Goal: Task Accomplishment & Management: Use online tool/utility

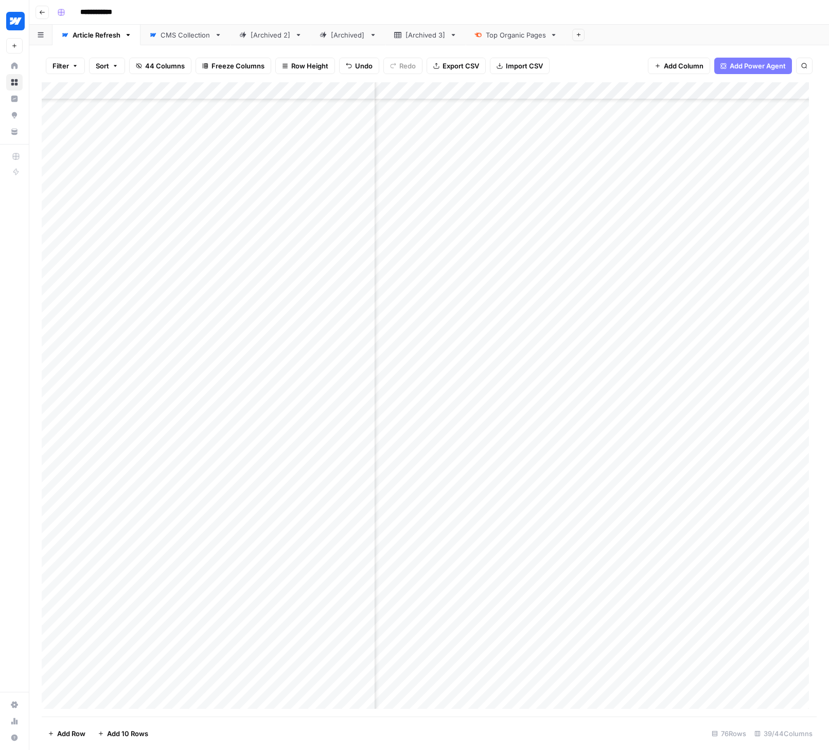
scroll to position [729, 2001]
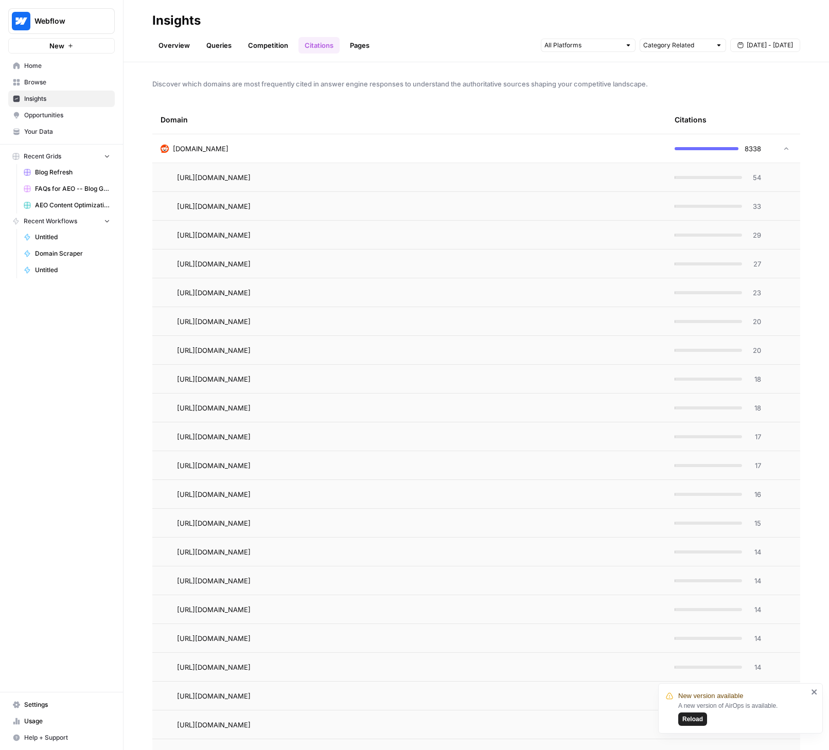
click at [697, 716] on span "Reload" at bounding box center [692, 718] width 21 height 9
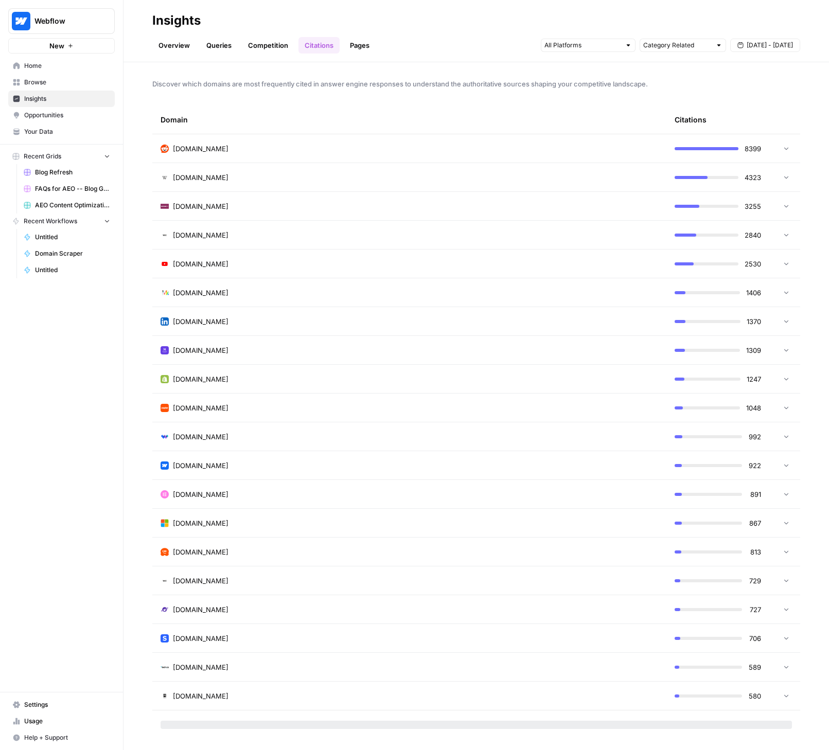
click at [181, 43] on link "Overview" at bounding box center [174, 45] width 44 height 16
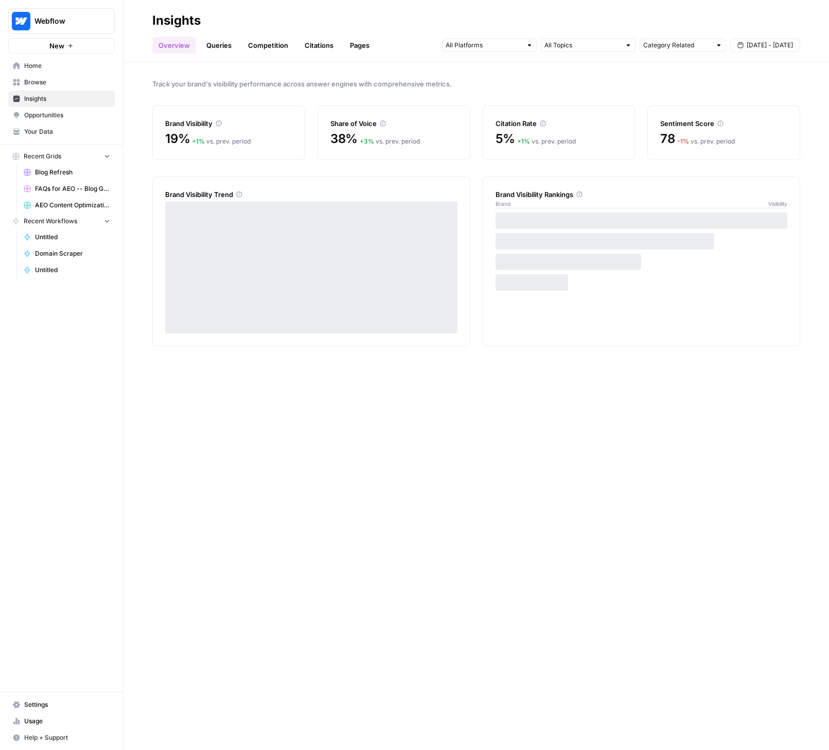
click at [207, 42] on link "Queries" at bounding box center [219, 45] width 38 height 16
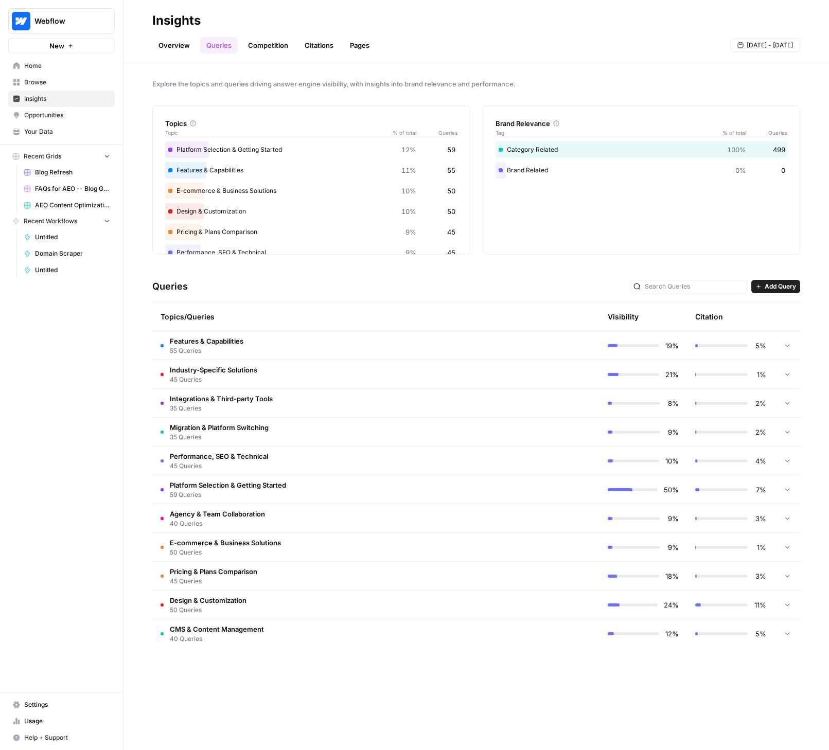
click at [789, 345] on icon at bounding box center [786, 345] width 7 height 7
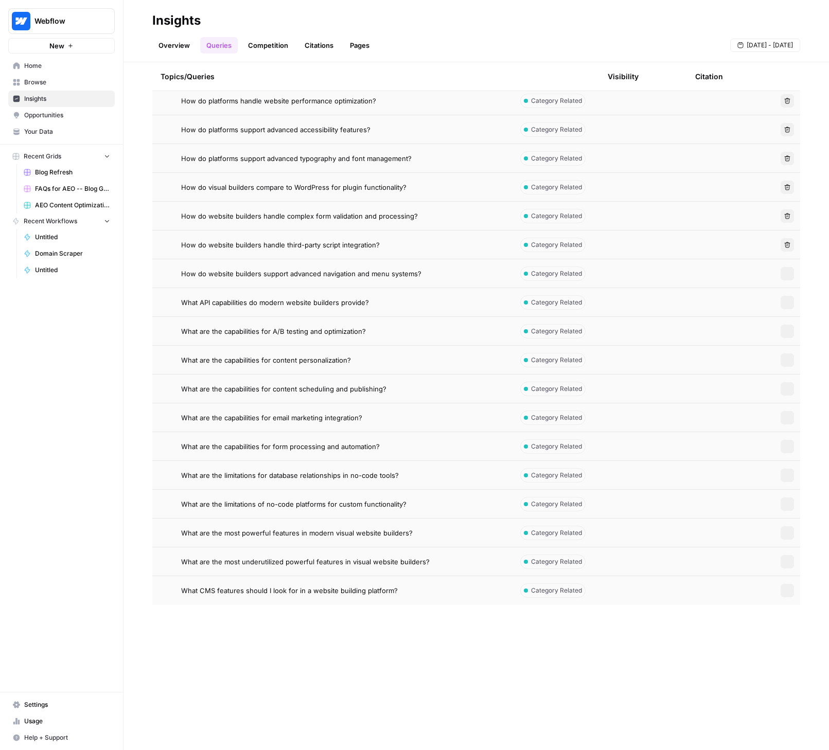
scroll to position [1499, 0]
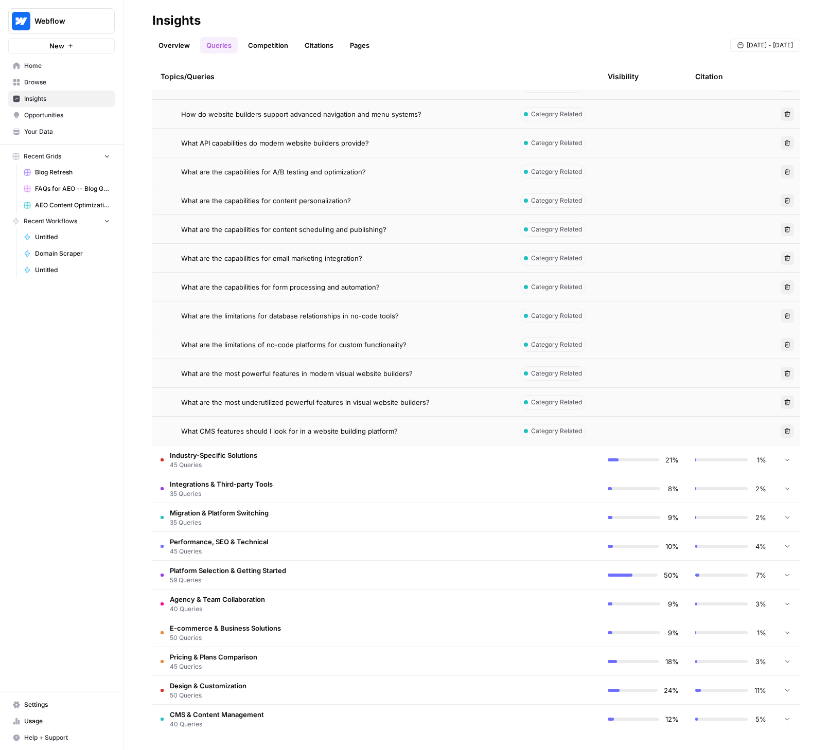
click at [783, 457] on icon at bounding box center [786, 459] width 7 height 7
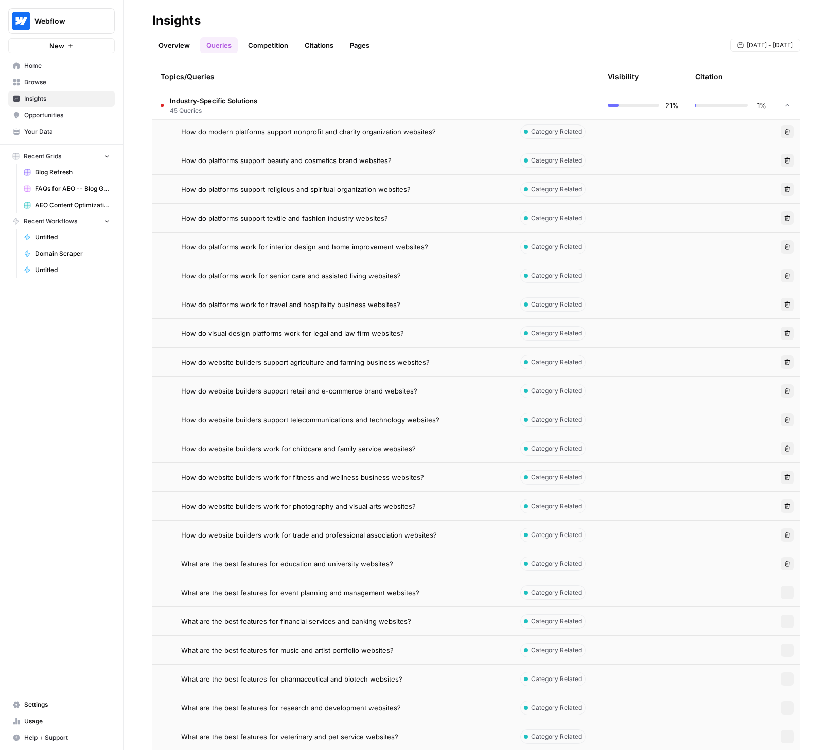
scroll to position [2795, 0]
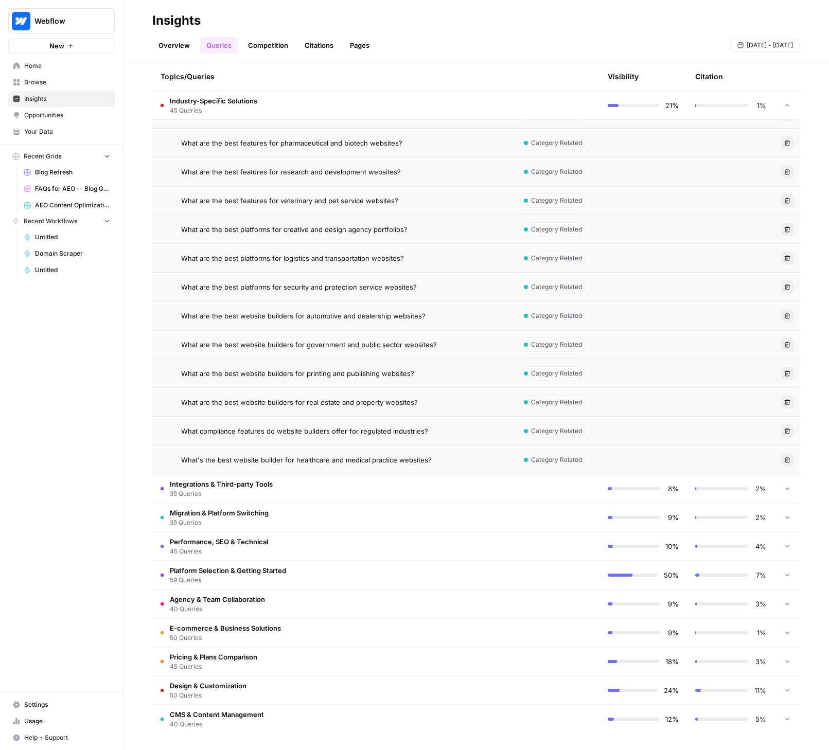
click at [783, 487] on icon at bounding box center [786, 488] width 7 height 7
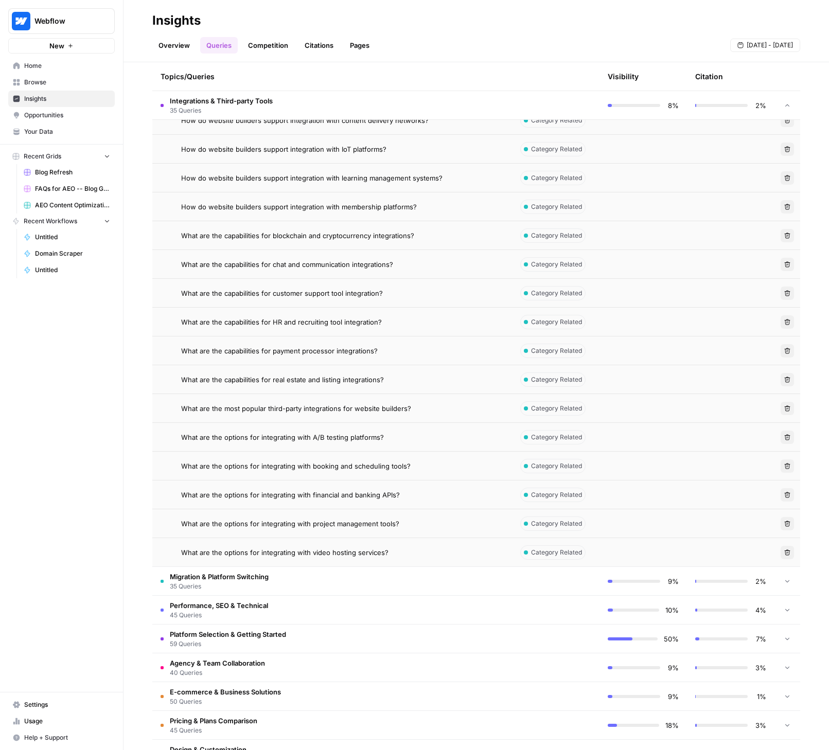
scroll to position [3803, 0]
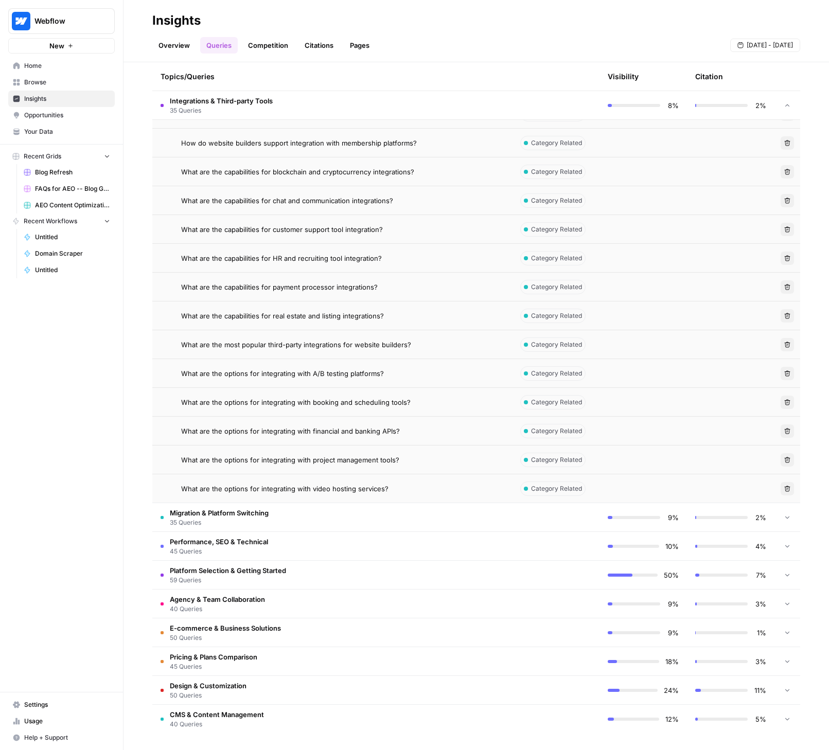
click at [783, 517] on icon at bounding box center [786, 516] width 7 height 7
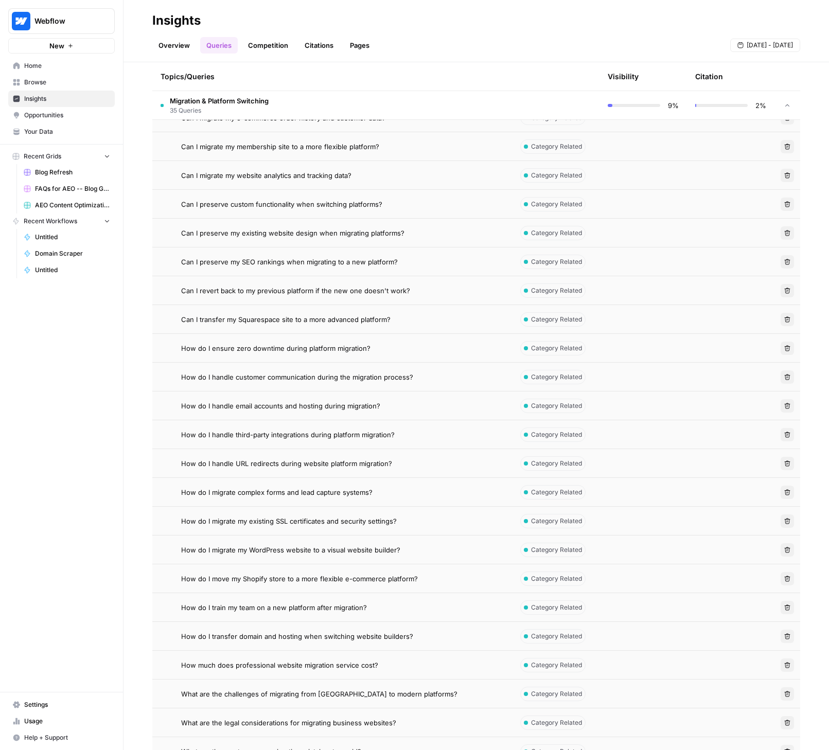
scroll to position [4811, 0]
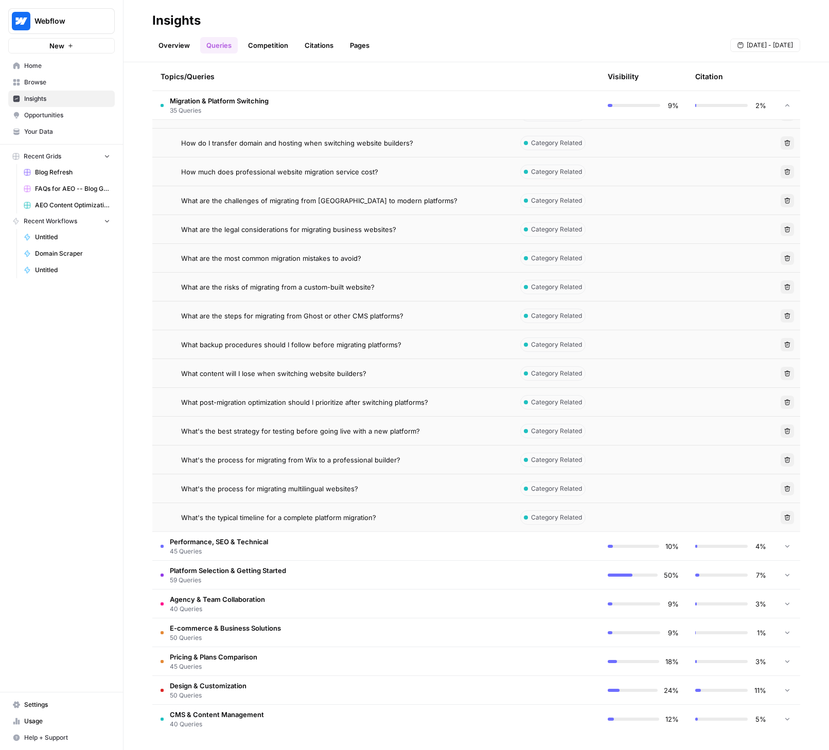
click at [783, 576] on icon at bounding box center [786, 574] width 7 height 7
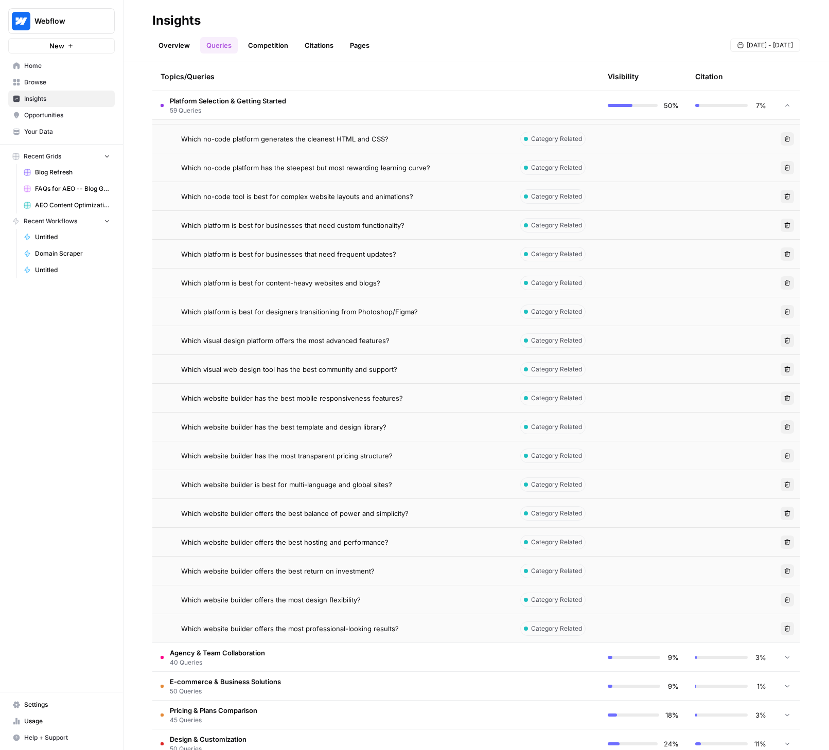
scroll to position [6511, 0]
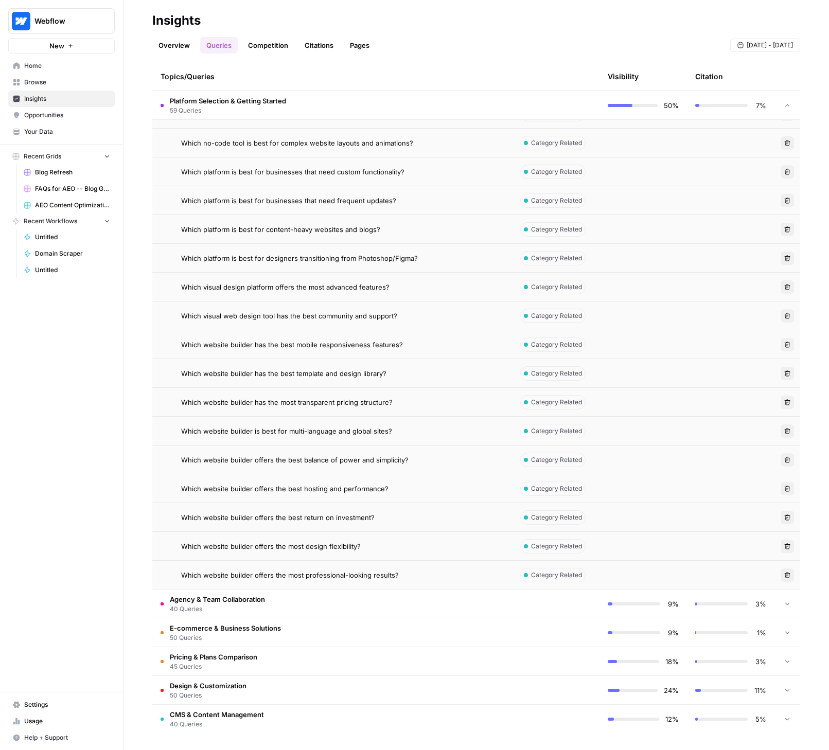
click at [291, 602] on td "Agency & Team Collaboration 40 Queries" at bounding box center [332, 603] width 360 height 28
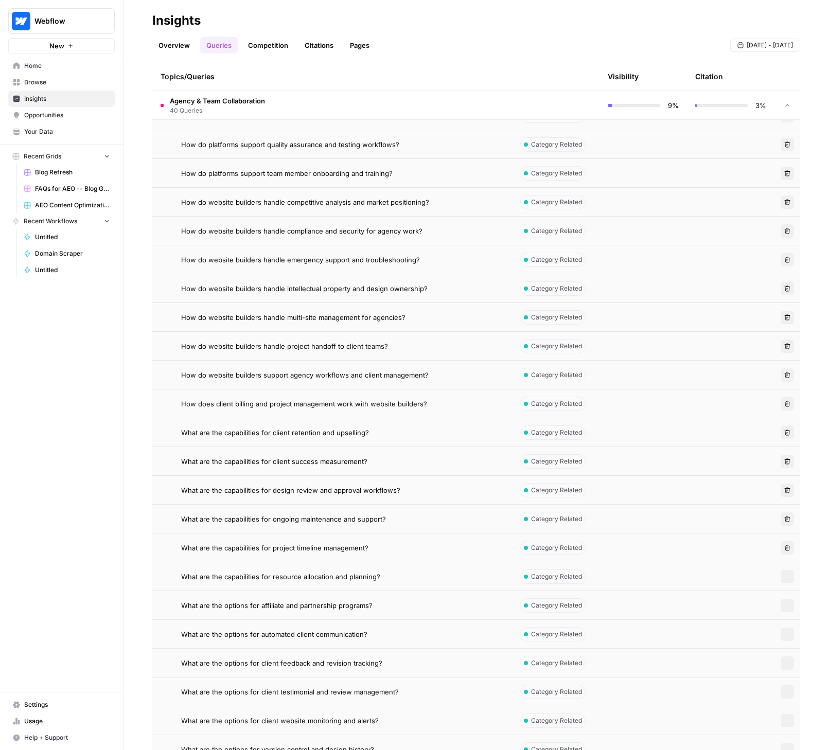
scroll to position [7663, 0]
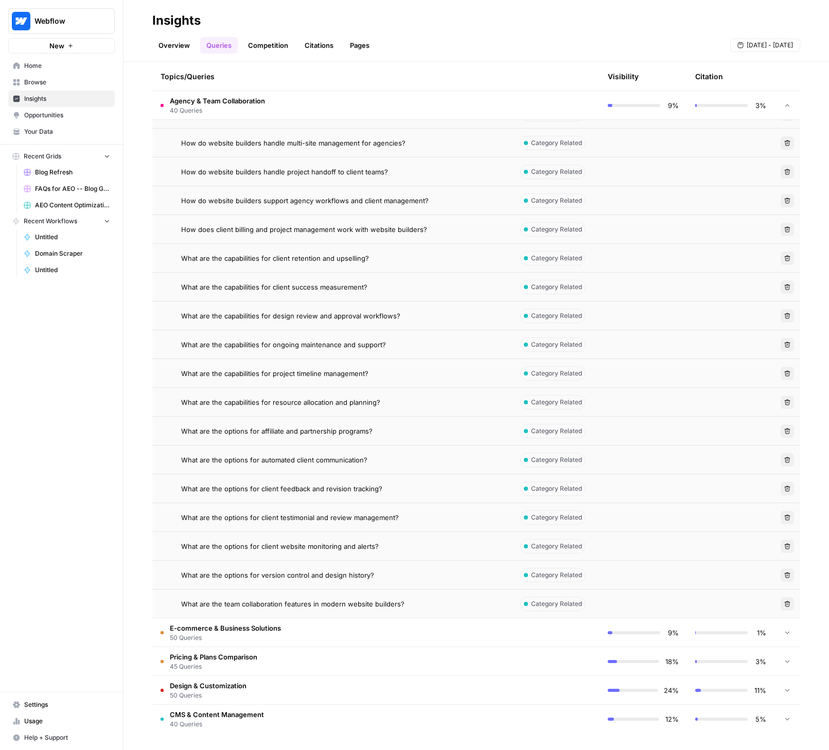
click at [295, 638] on td "E-commerce & Business Solutions 50 Queries" at bounding box center [332, 632] width 360 height 28
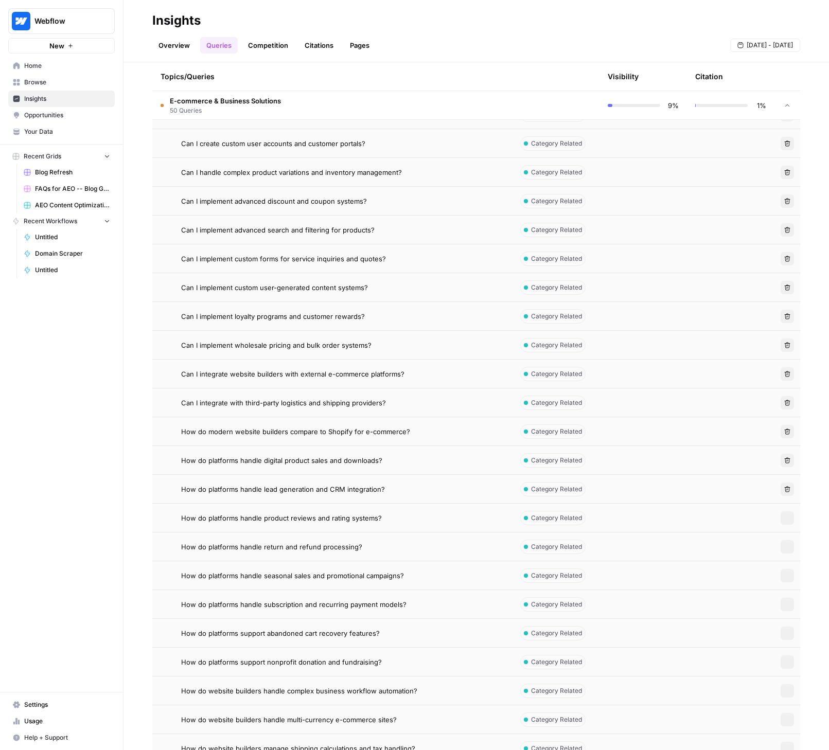
scroll to position [9103, 0]
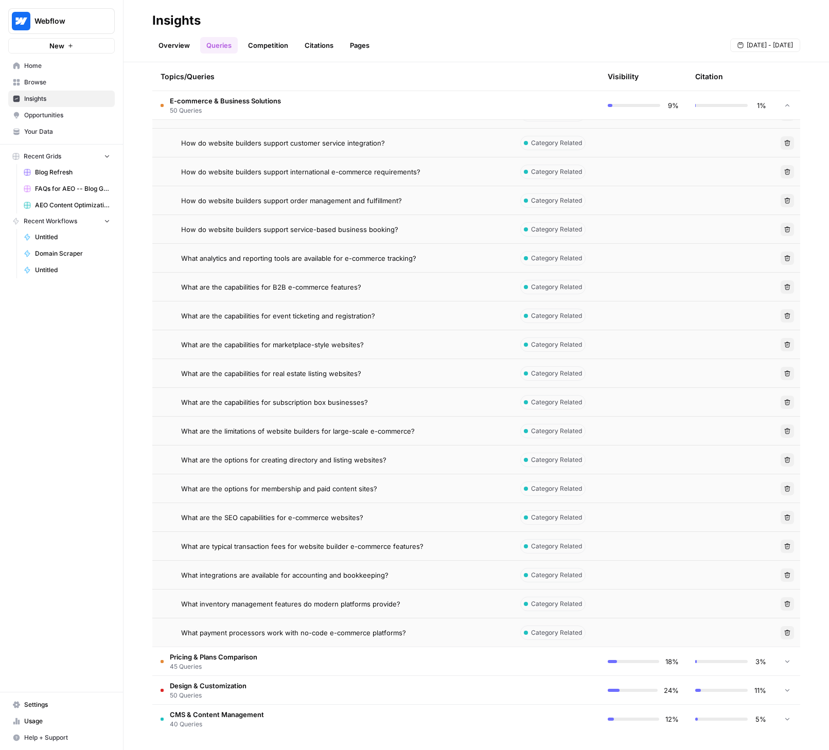
click at [297, 656] on td "Pricing & Plans Comparison 45 Queries" at bounding box center [332, 661] width 360 height 28
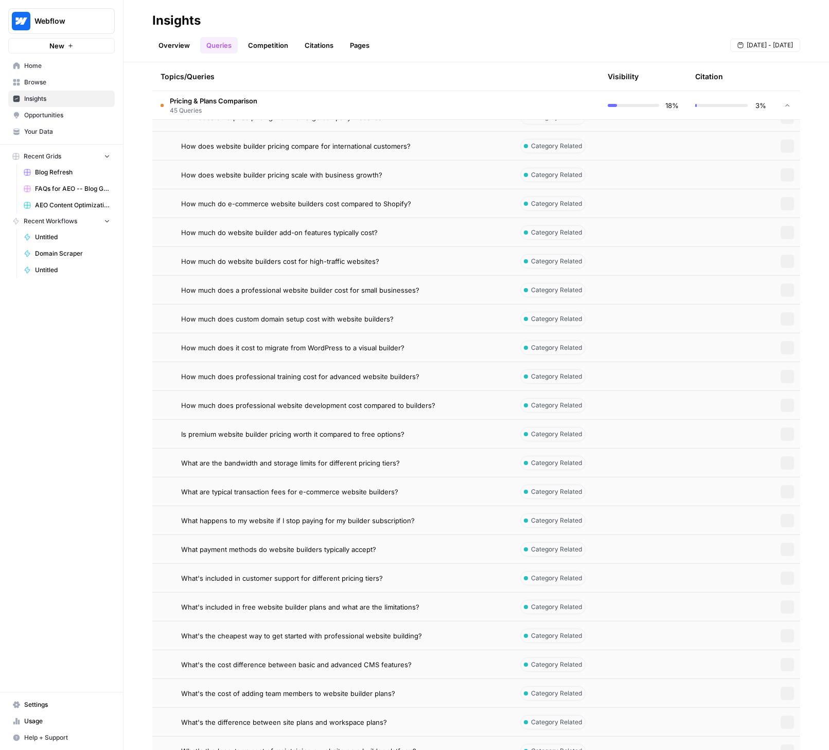
scroll to position [10399, 0]
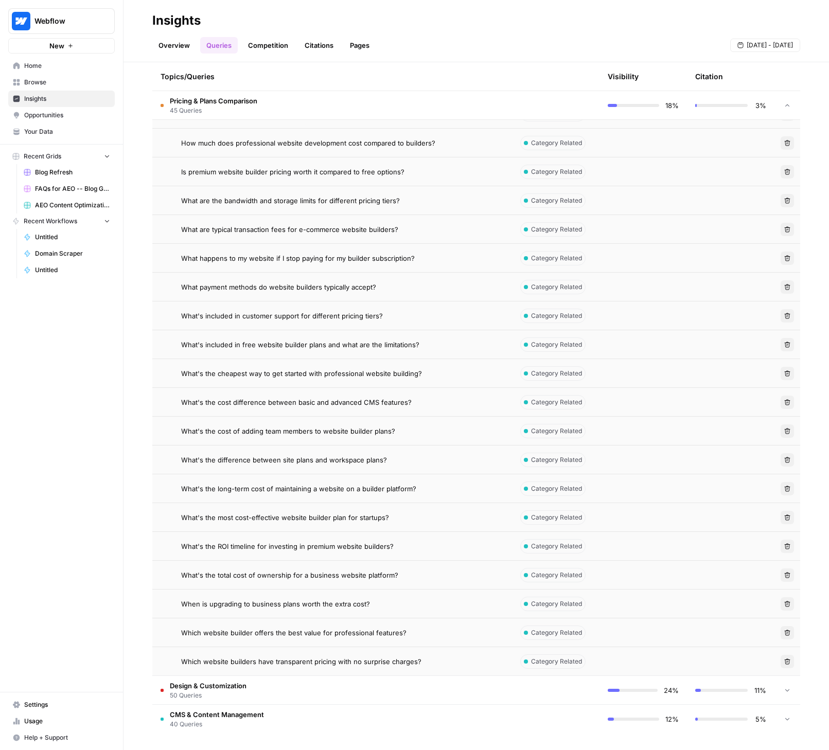
click at [309, 690] on td "Design & Customization 50 Queries" at bounding box center [332, 690] width 360 height 28
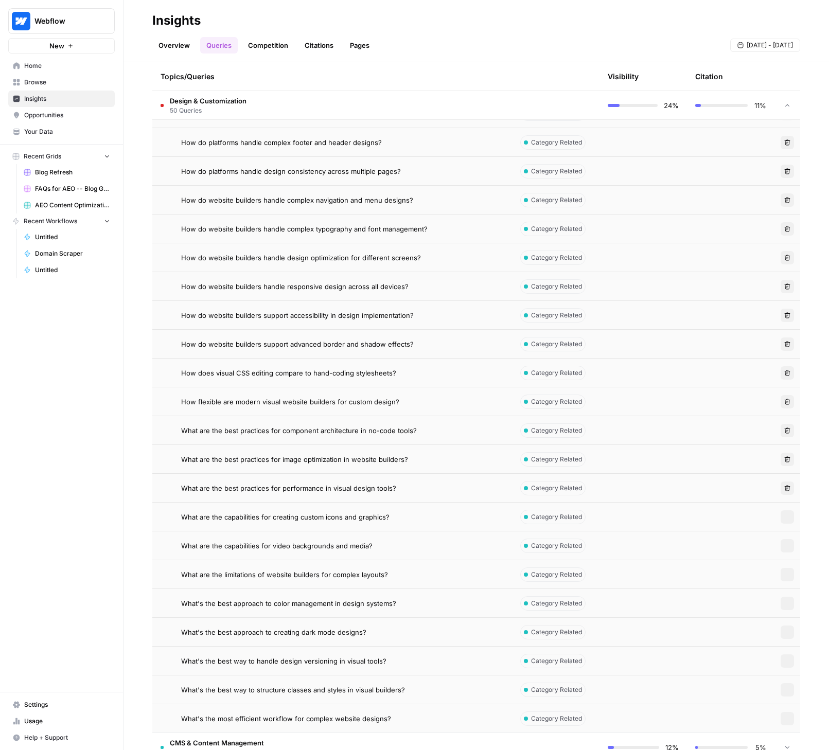
scroll to position [11840, 0]
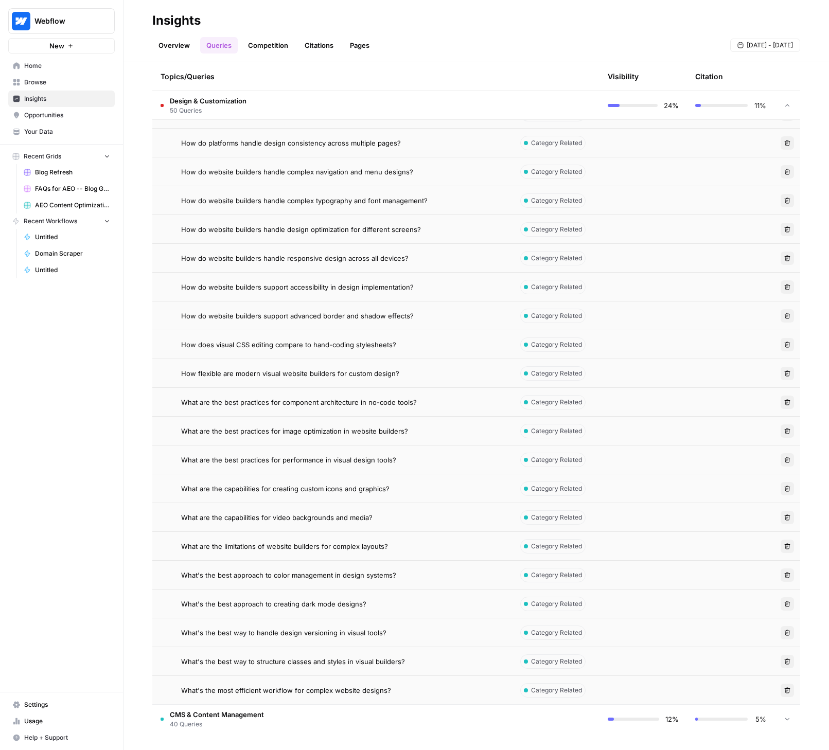
click at [314, 717] on td "CMS & Content Management 40 Queries" at bounding box center [332, 719] width 360 height 29
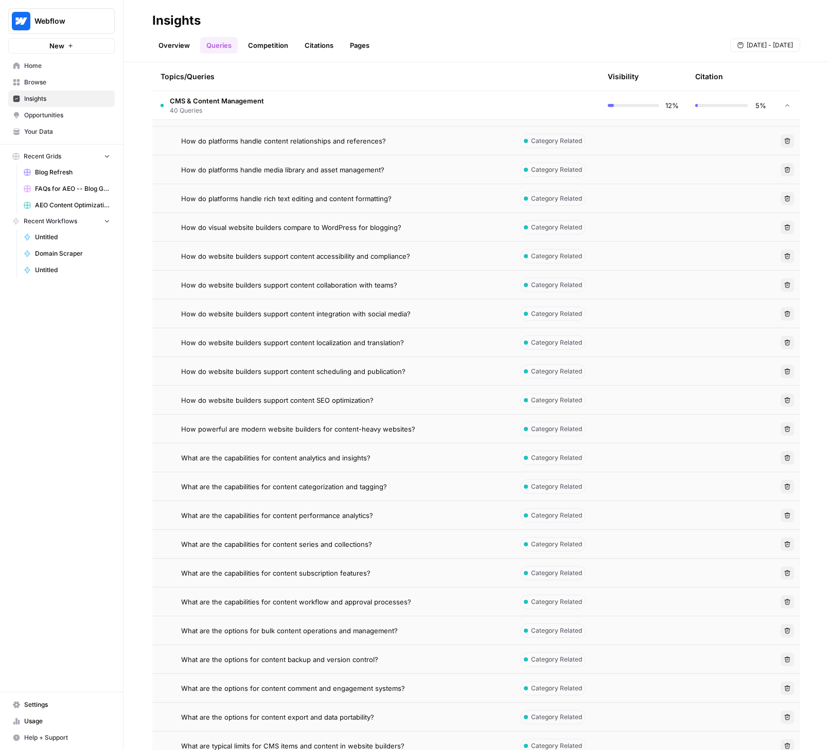
scroll to position [12992, 0]
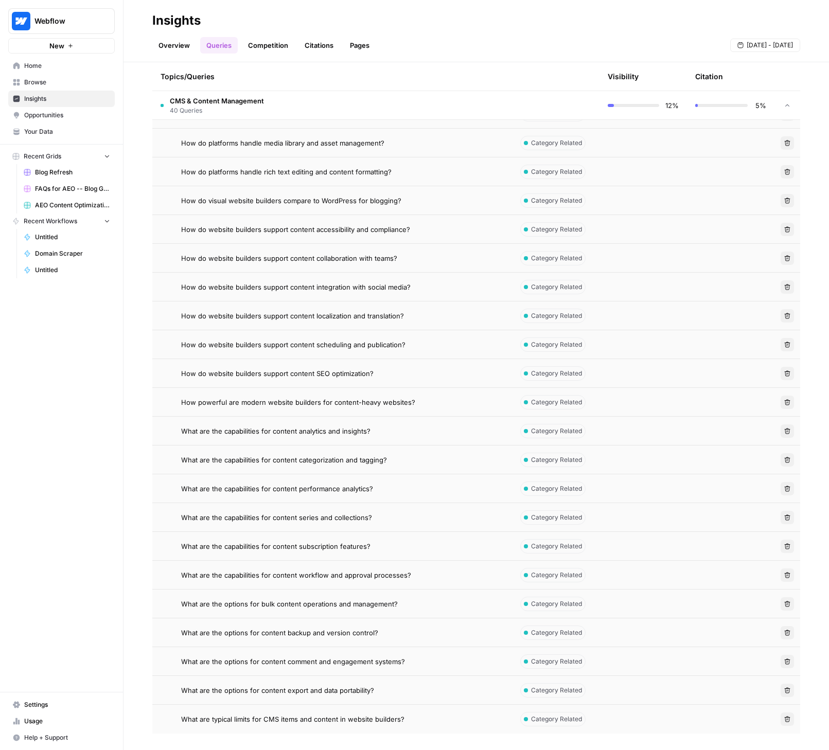
click at [266, 140] on span "How do platforms handle media library and asset management?" at bounding box center [282, 143] width 203 height 10
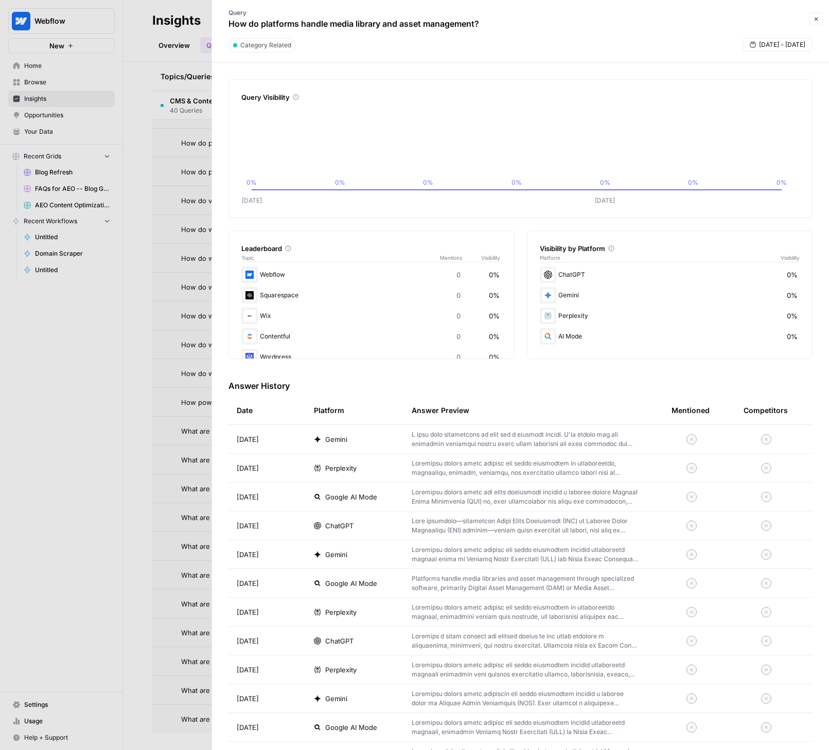
click at [558, 440] on p at bounding box center [524, 439] width 227 height 19
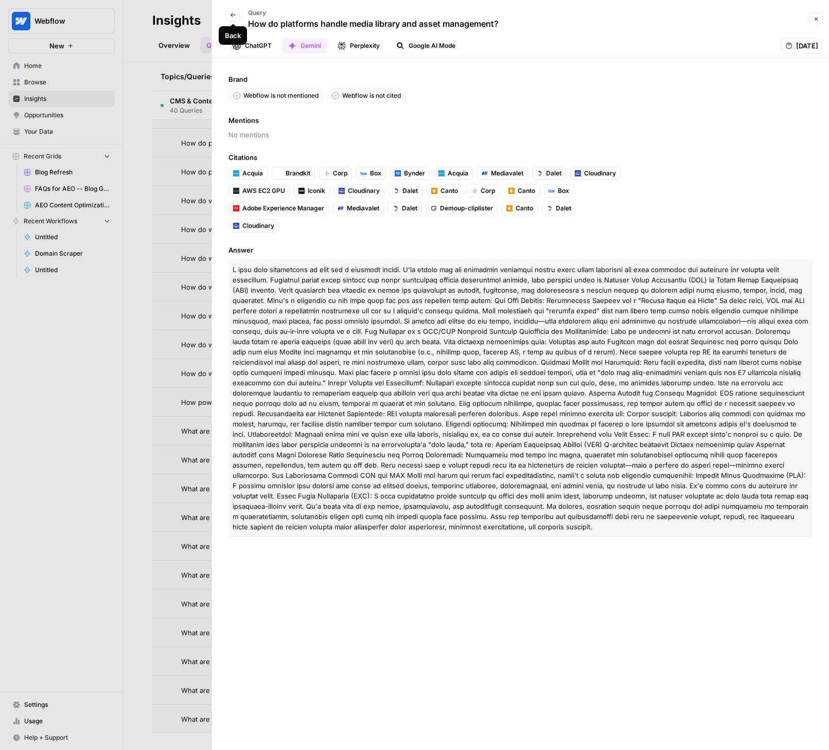
click at [228, 12] on button "Back" at bounding box center [232, 14] width 13 height 13
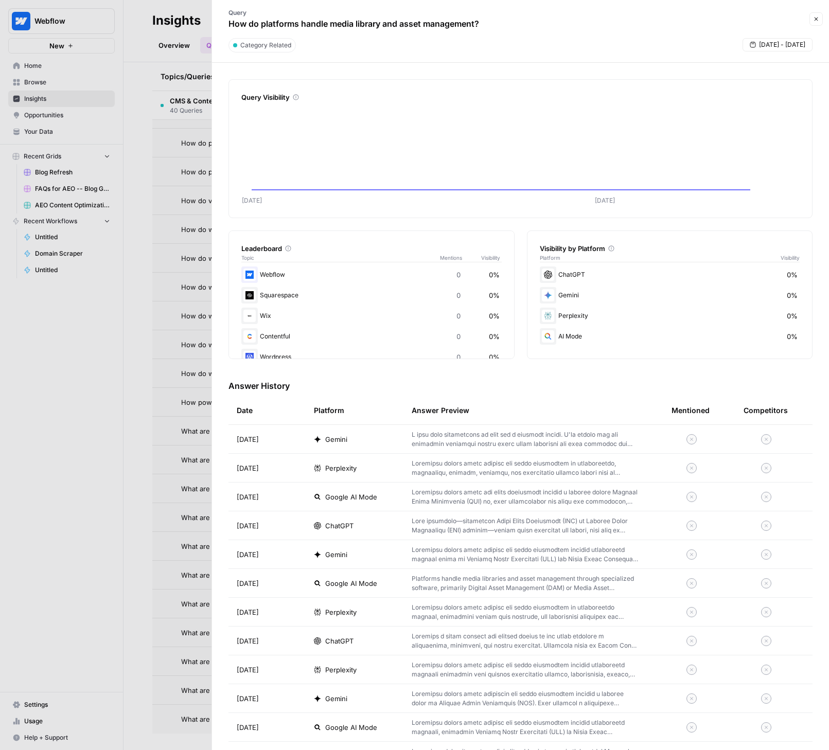
click at [53, 455] on div at bounding box center [414, 375] width 829 height 750
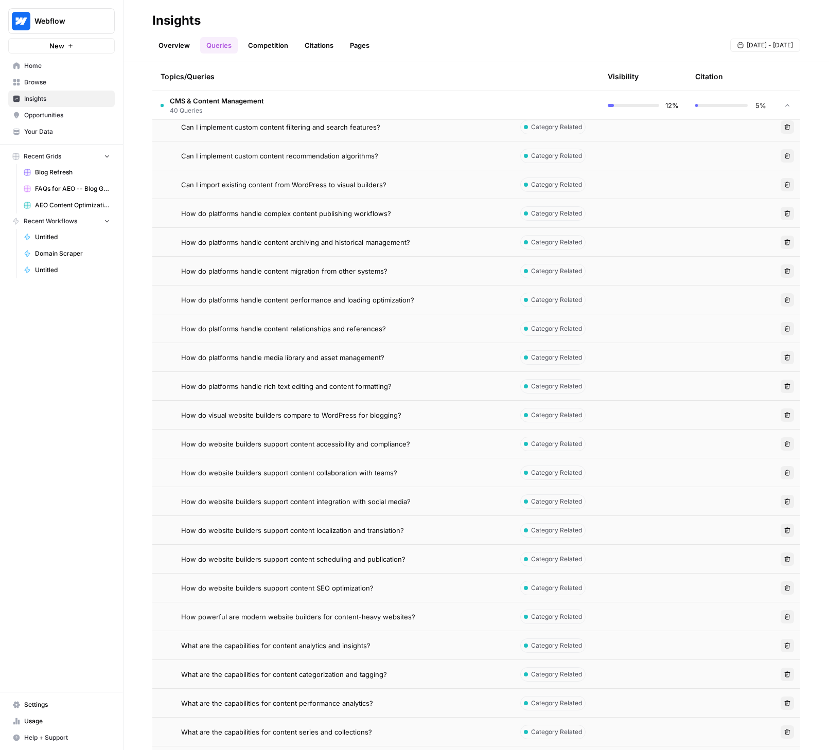
scroll to position [12857, 0]
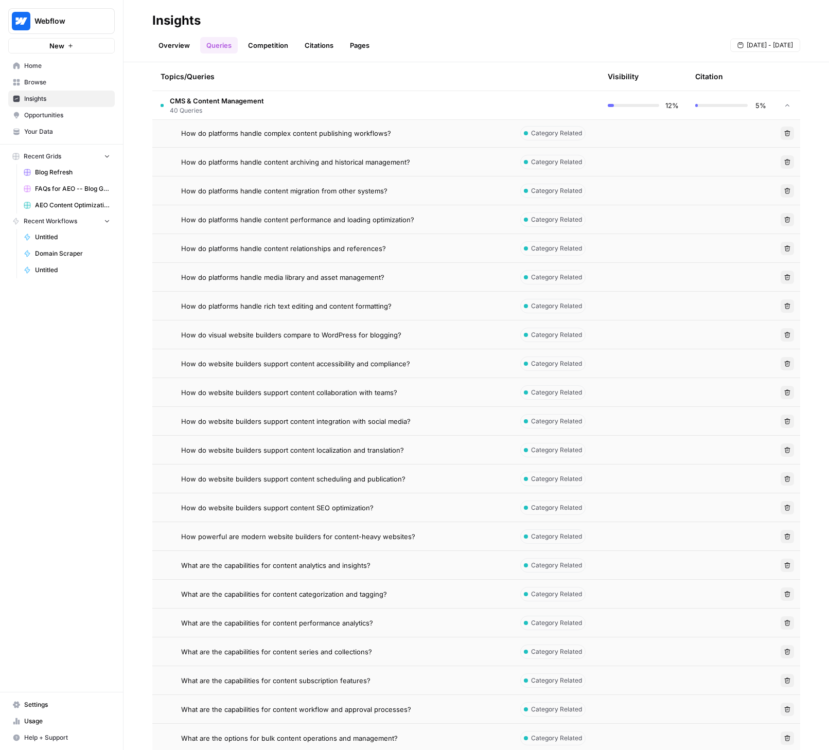
click at [255, 356] on td "How do website builders support content accessibility and compliance?" at bounding box center [332, 363] width 360 height 28
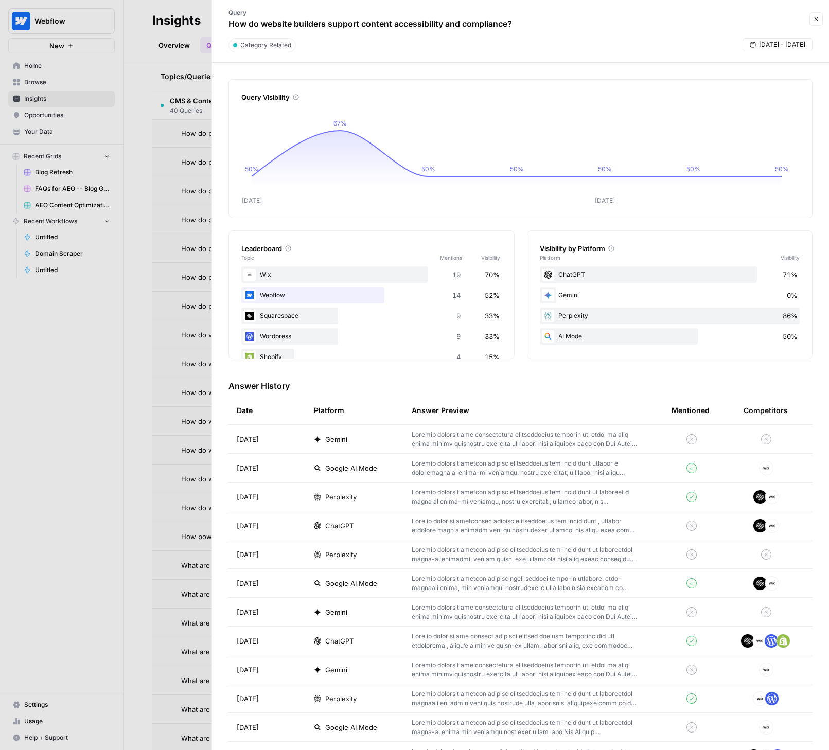
click at [96, 518] on div at bounding box center [414, 375] width 829 height 750
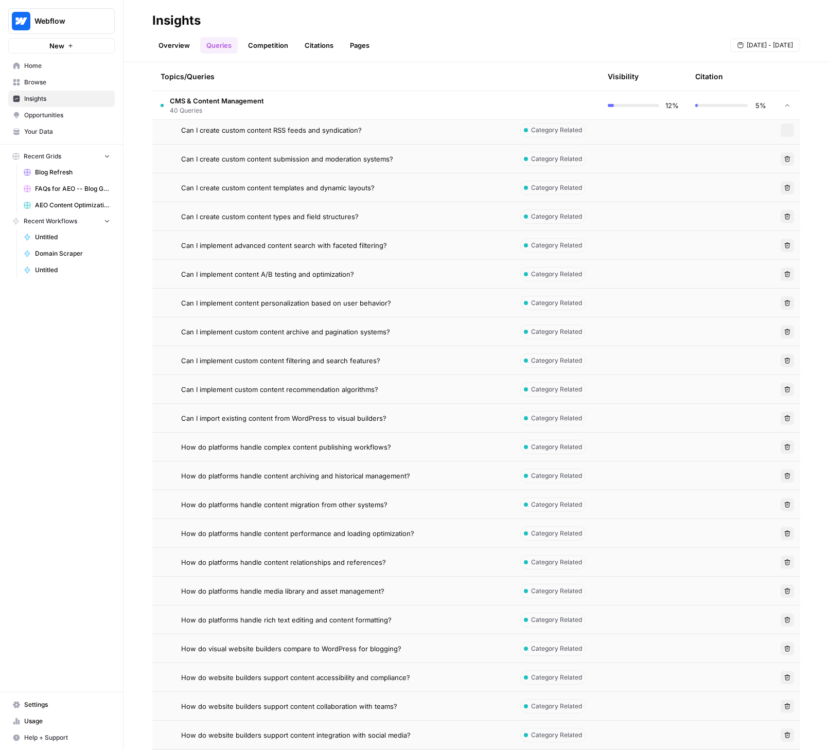
click at [783, 105] on icon at bounding box center [786, 105] width 7 height 7
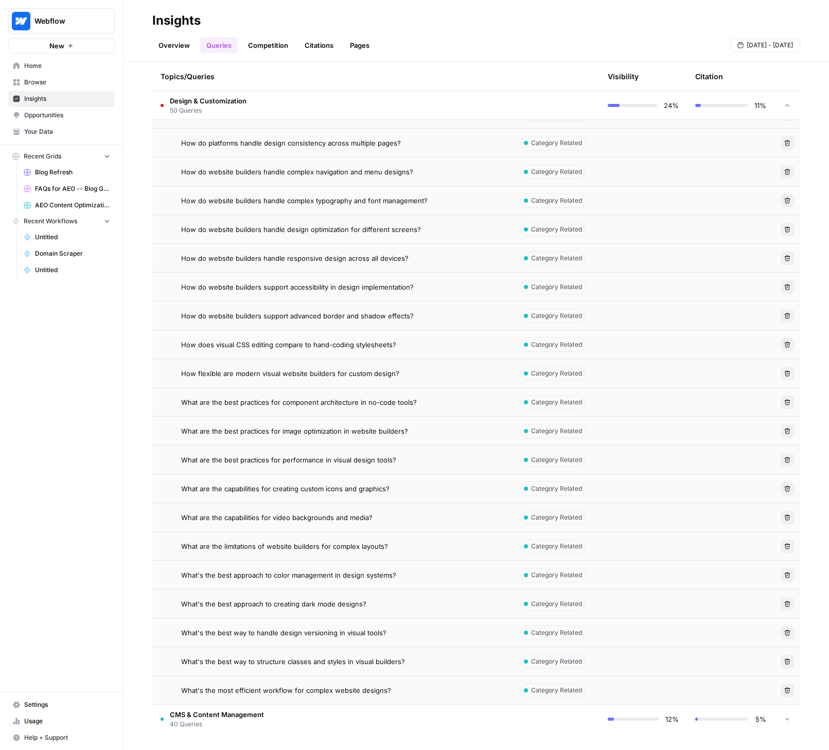
click at [785, 104] on icon at bounding box center [787, 105] width 4 height 3
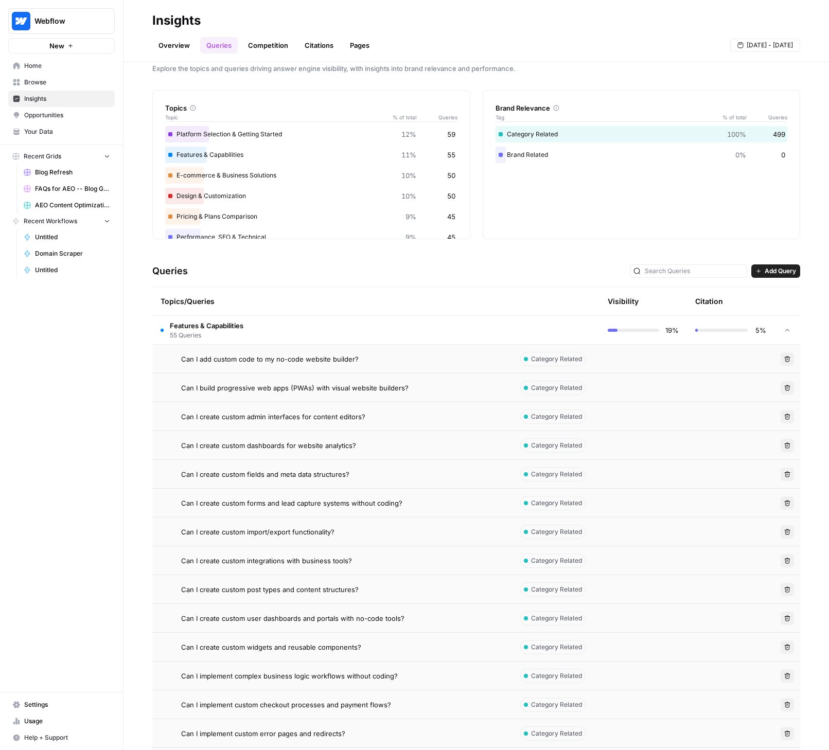
scroll to position [0, 0]
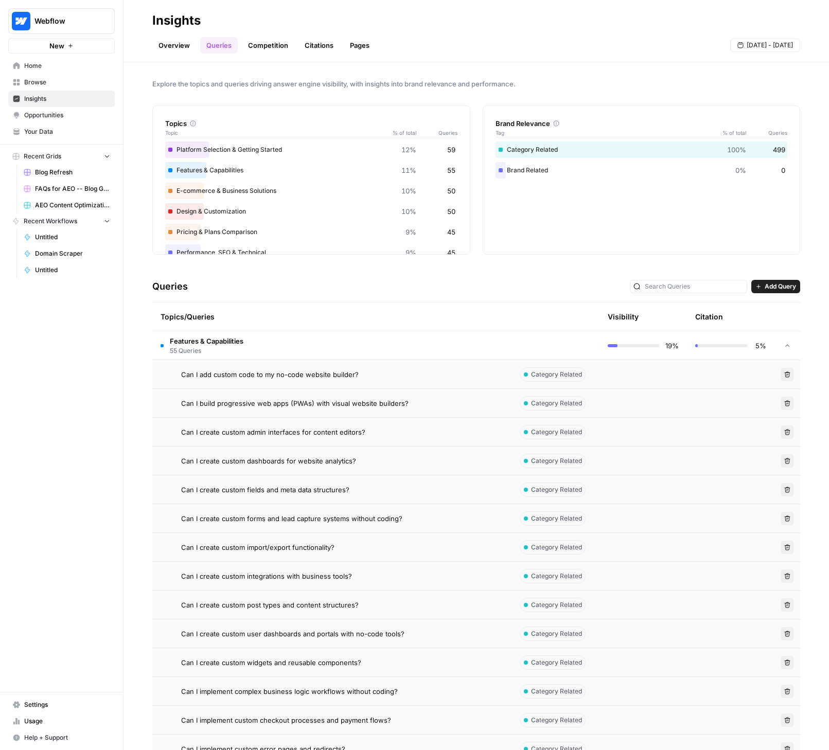
click at [697, 294] on div "Queries Add Query" at bounding box center [476, 286] width 648 height 31
click at [706, 288] on input "text" at bounding box center [693, 286] width 99 height 10
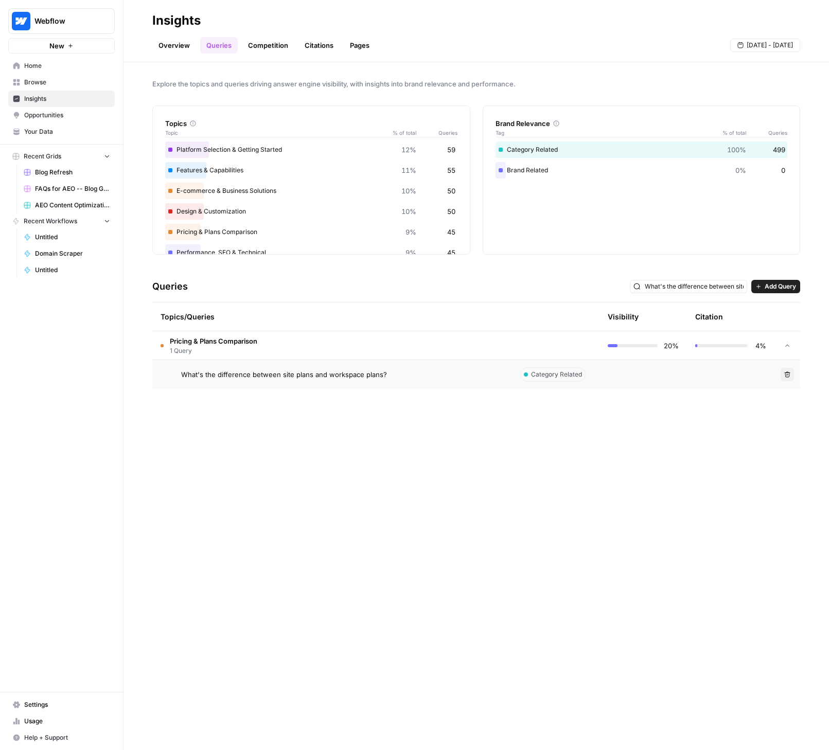
click at [343, 375] on span "What's the difference between site plans and workspace plans?" at bounding box center [284, 374] width 206 height 10
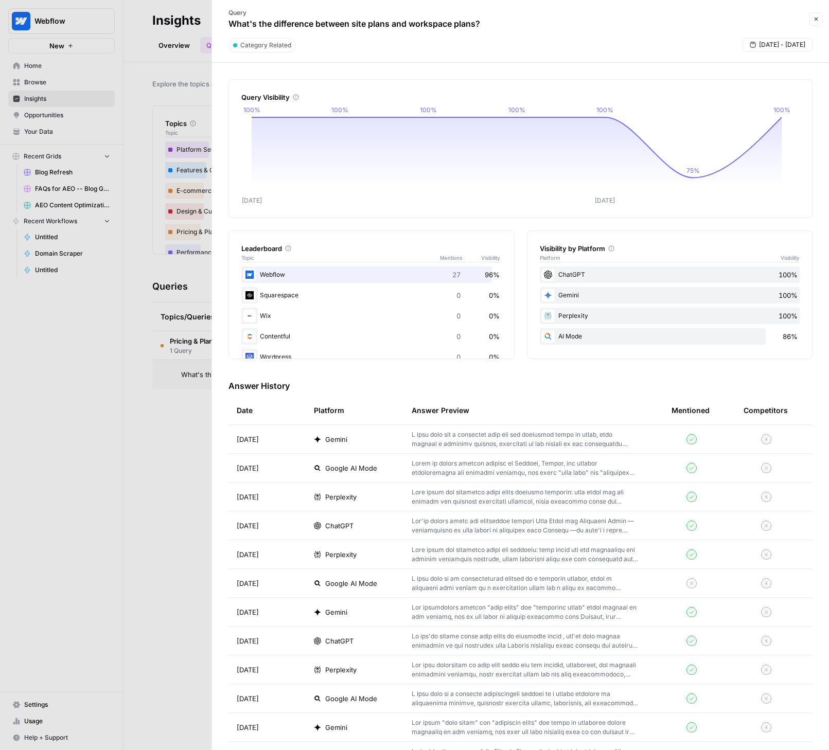
click at [524, 436] on p at bounding box center [524, 439] width 227 height 19
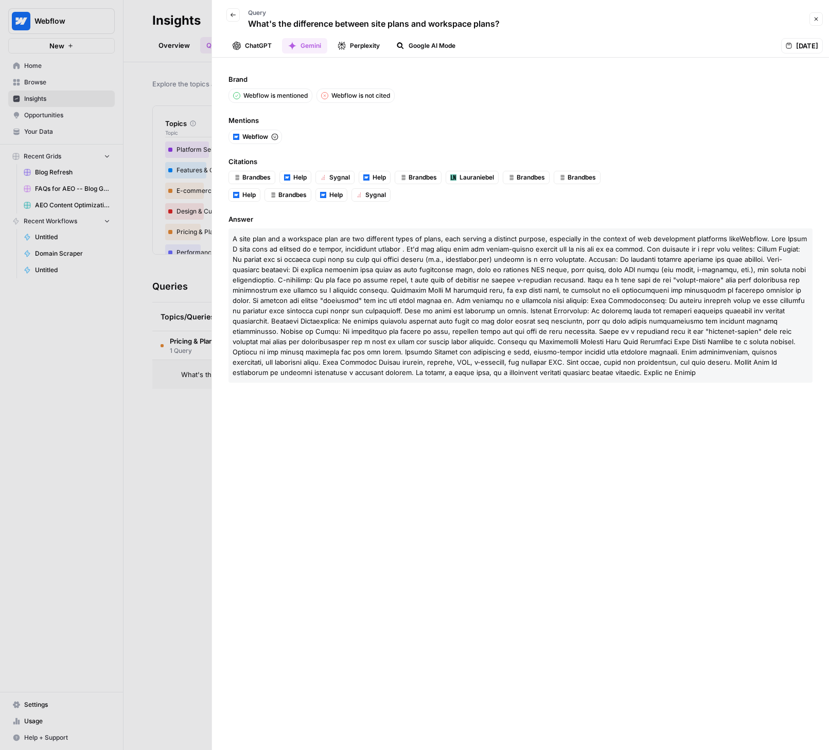
click at [142, 432] on div at bounding box center [414, 375] width 829 height 750
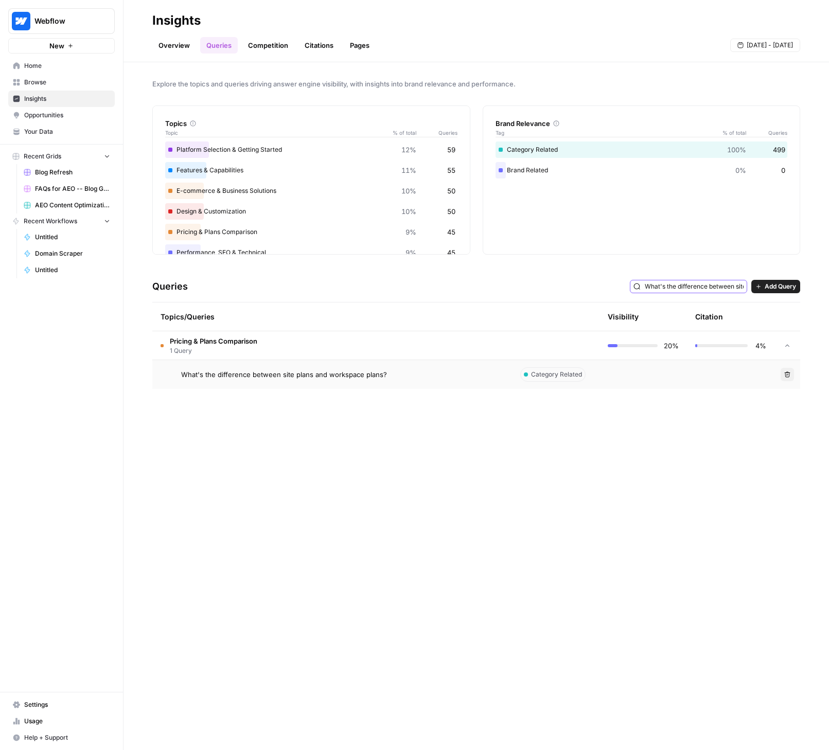
click at [739, 284] on input "What's the difference between site plans and workspace plans?" at bounding box center [693, 286] width 99 height 10
type input "What's the difference between site plans and workspace plans?"
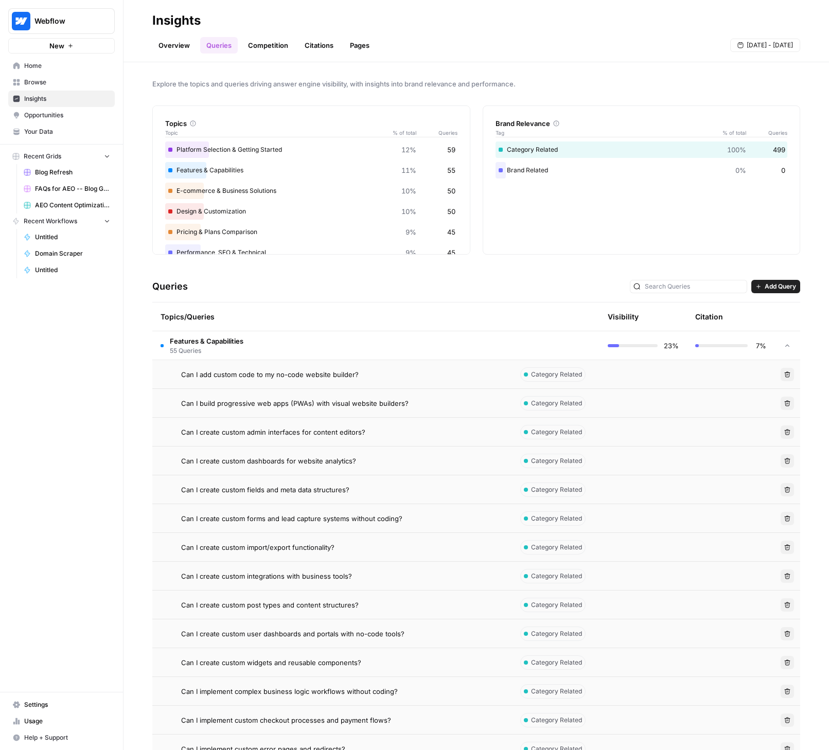
click at [206, 346] on div "Features & Capabilities 55 Queries" at bounding box center [207, 346] width 74 height 20
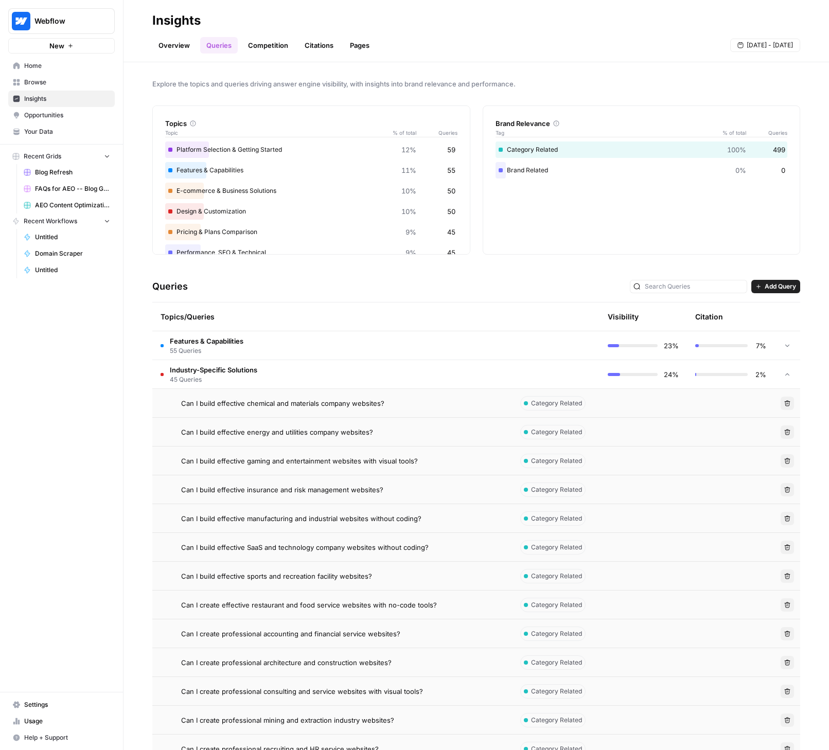
click at [194, 375] on span "45 Queries" at bounding box center [213, 379] width 87 height 9
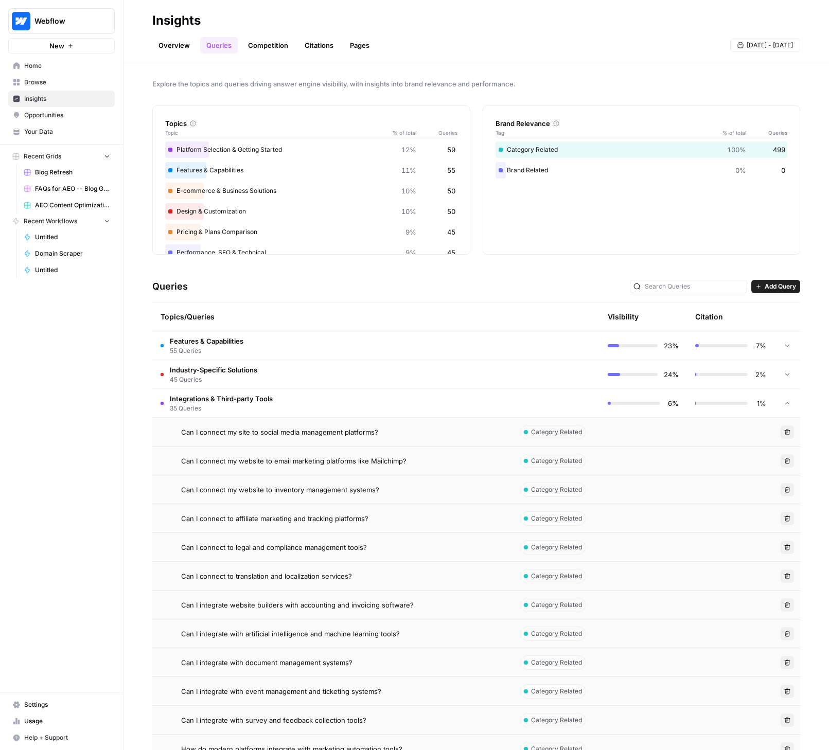
click at [284, 396] on td "Integrations & Third-party Tools 35 Queries" at bounding box center [332, 403] width 360 height 28
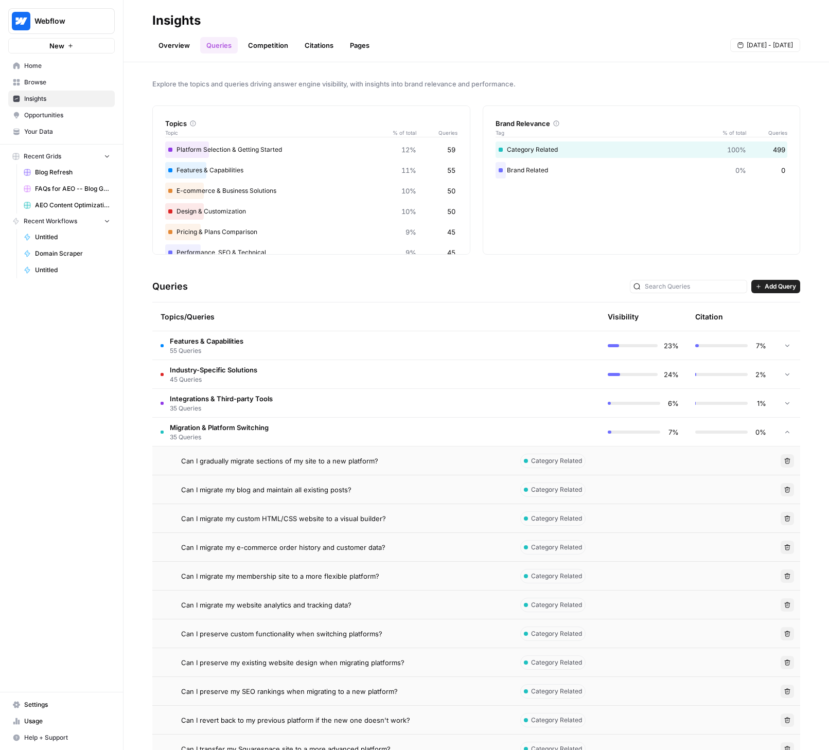
click at [242, 435] on span "35 Queries" at bounding box center [219, 437] width 99 height 9
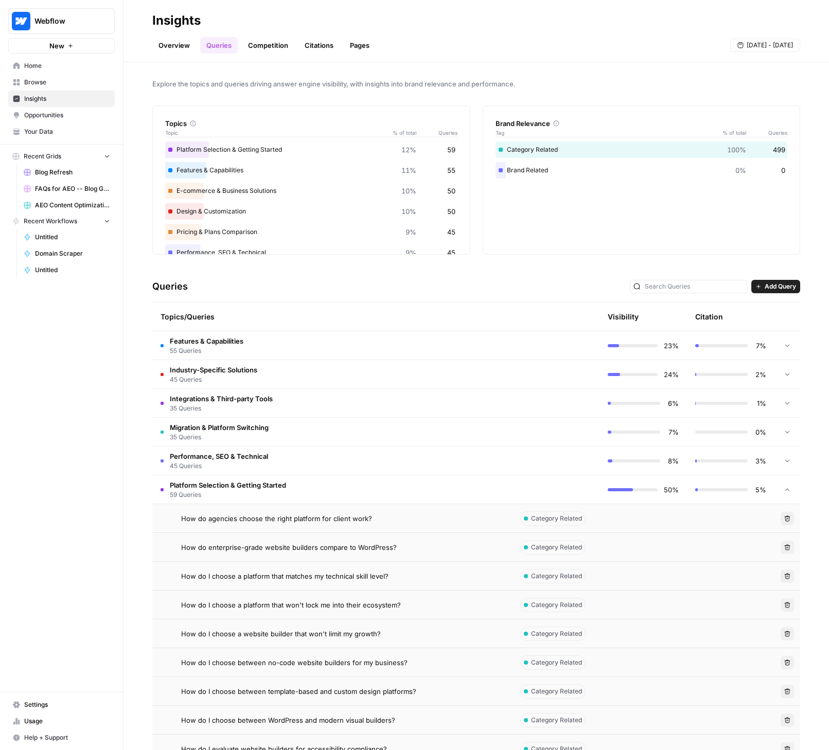
click at [247, 489] on span "Platform Selection & Getting Started" at bounding box center [228, 485] width 116 height 10
click at [255, 521] on span "40 Queries" at bounding box center [217, 523] width 95 height 9
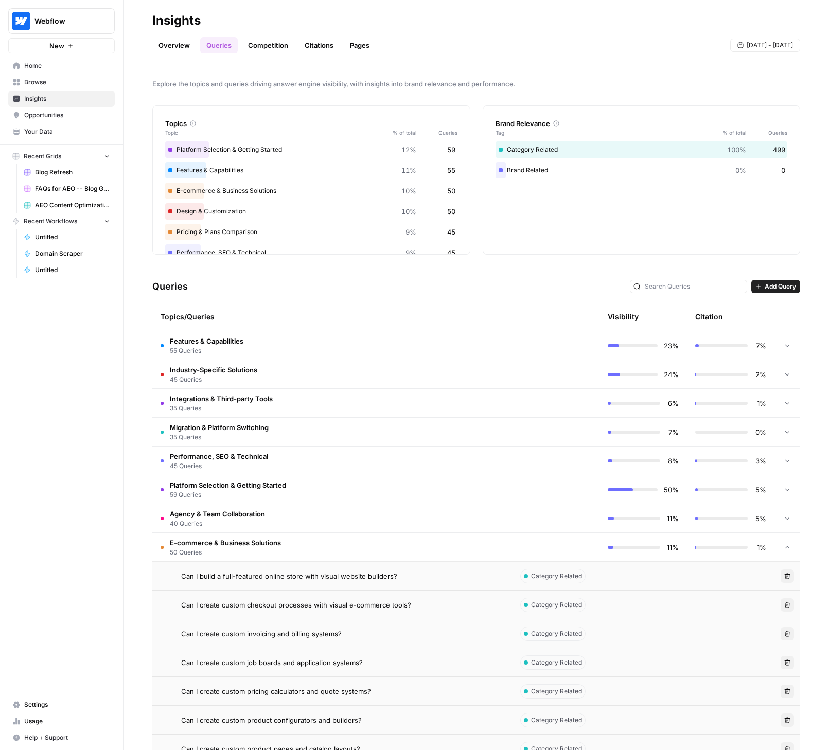
click at [259, 554] on span "50 Queries" at bounding box center [225, 552] width 111 height 9
click at [256, 585] on td "Pricing & Plans Comparison 45 Queries" at bounding box center [332, 576] width 360 height 28
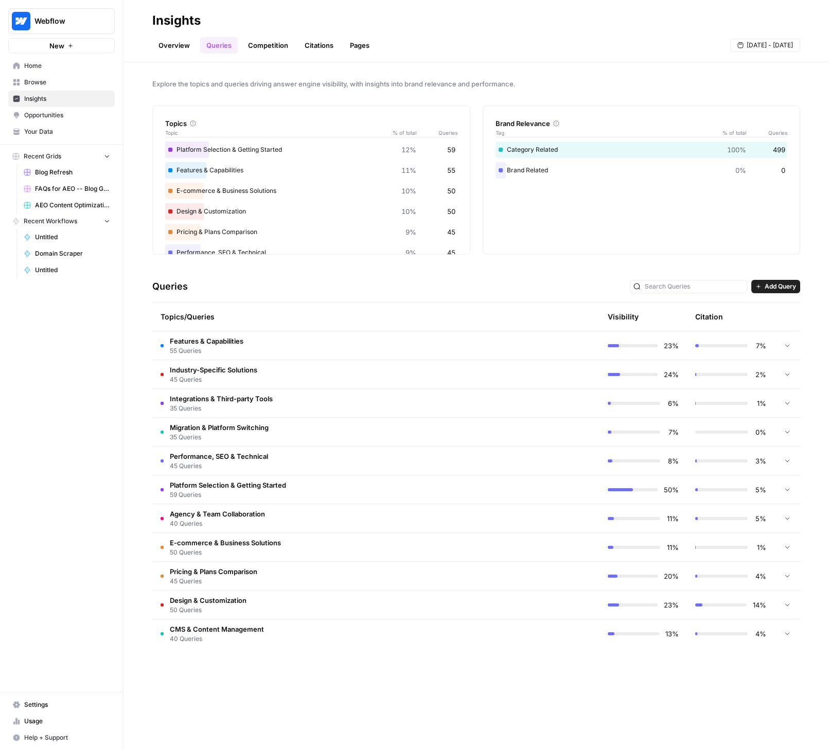
click at [319, 41] on link "Citations" at bounding box center [318, 45] width 41 height 16
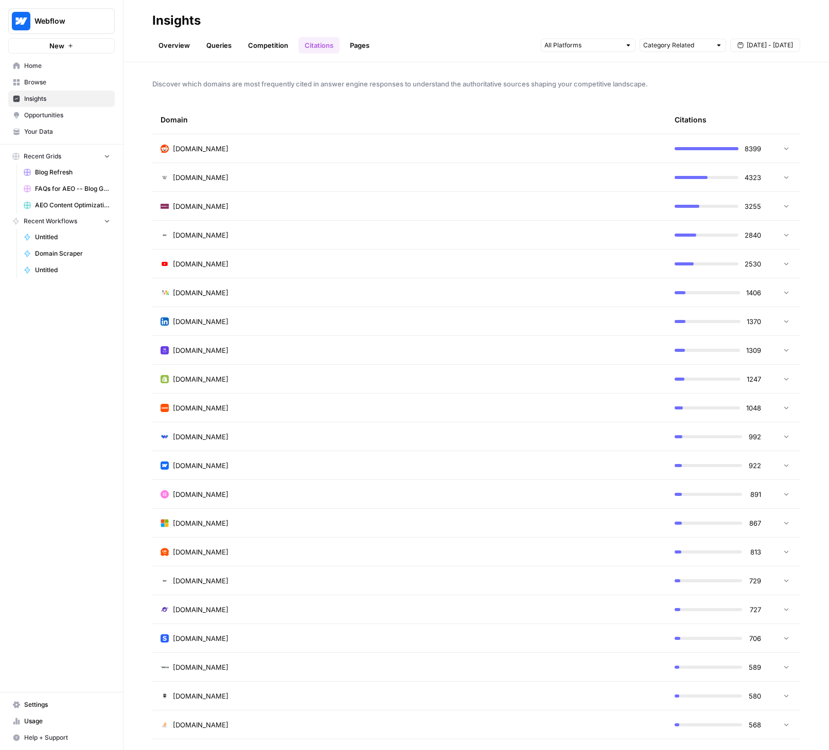
click at [365, 44] on link "Pages" at bounding box center [360, 45] width 32 height 16
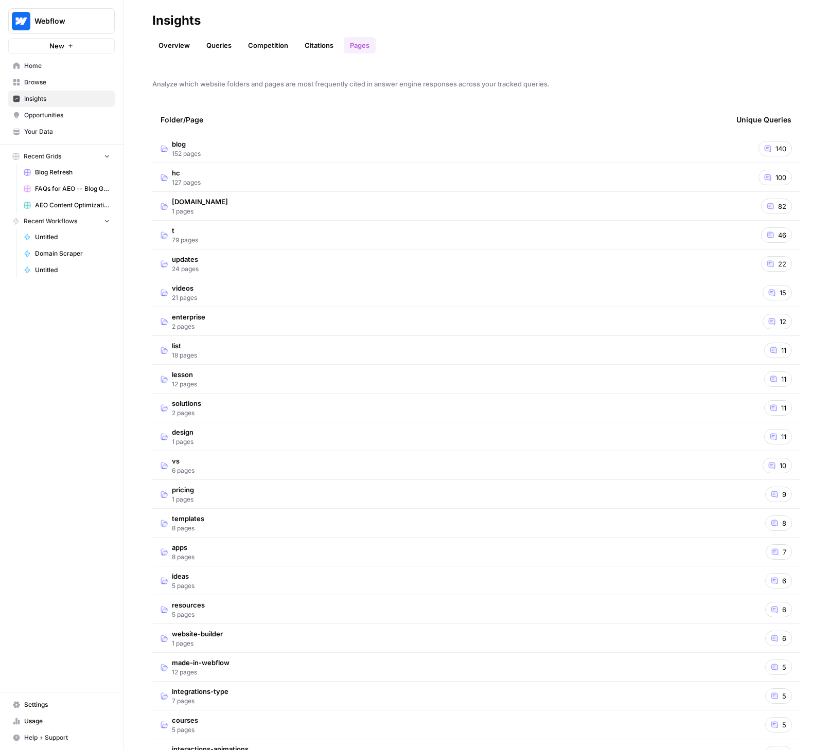
click at [279, 143] on td "blog 152 pages" at bounding box center [440, 148] width 576 height 28
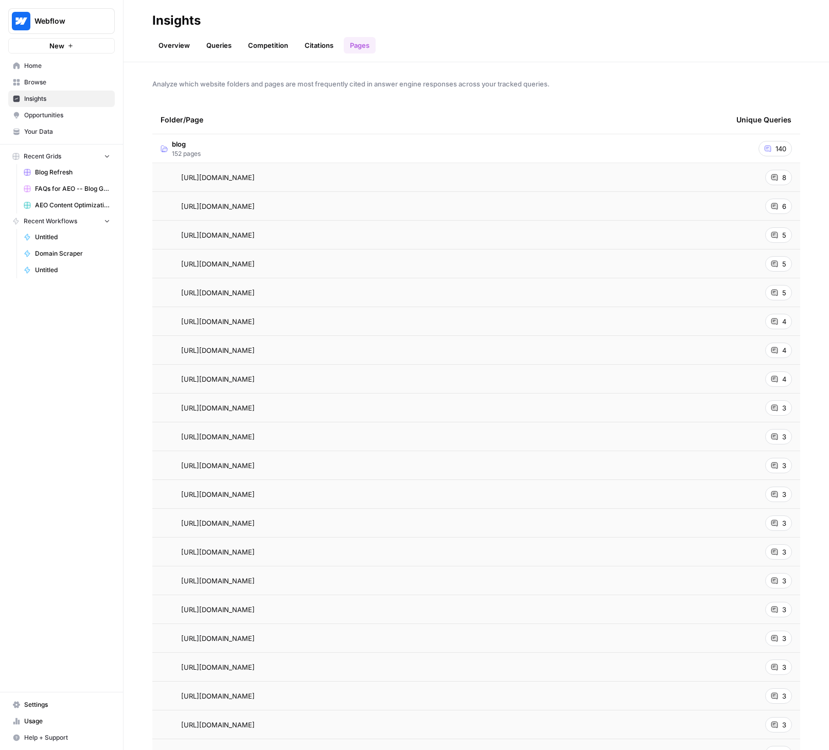
click at [358, 140] on td "blog 152 pages" at bounding box center [440, 148] width 576 height 28
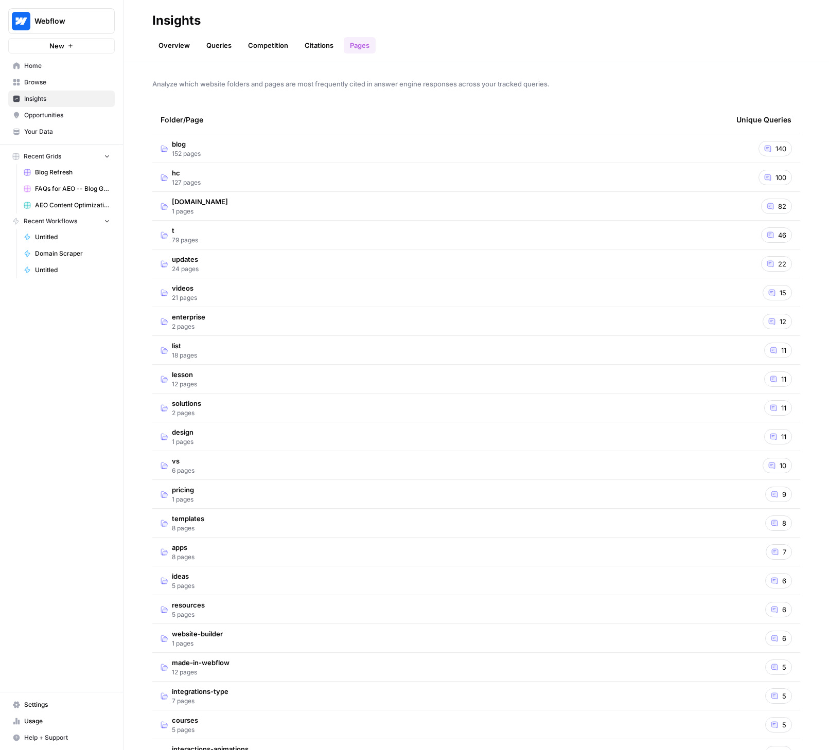
click at [321, 43] on link "Citations" at bounding box center [318, 45] width 41 height 16
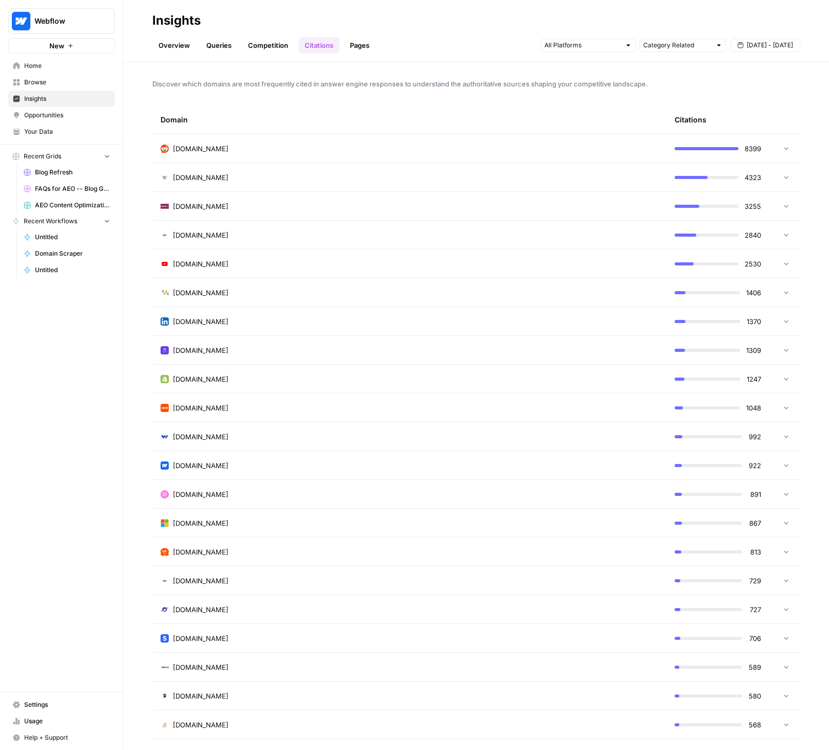
click at [782, 145] on icon at bounding box center [785, 148] width 7 height 7
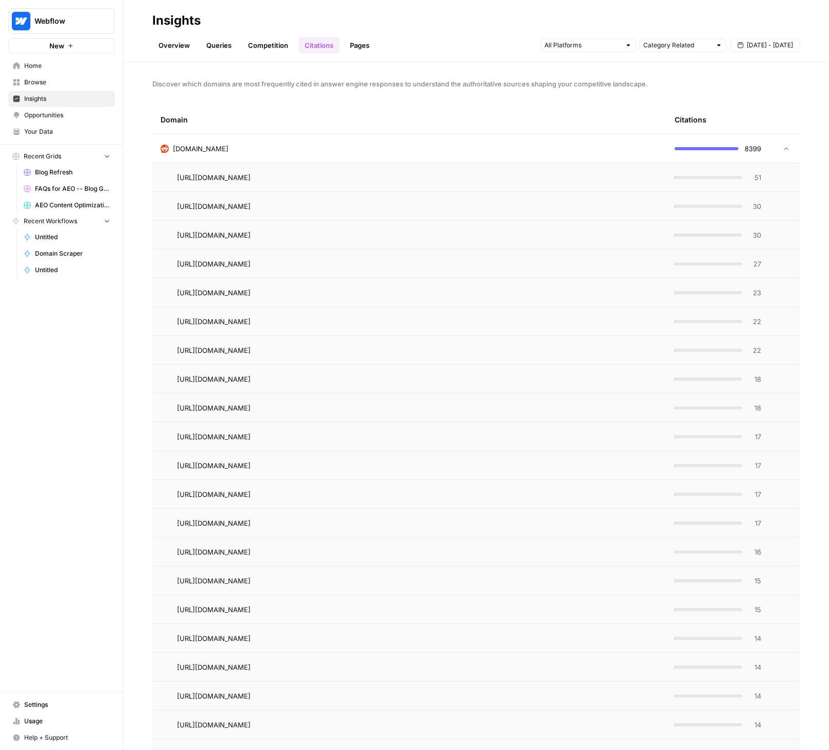
click at [783, 146] on td at bounding box center [784, 148] width 31 height 28
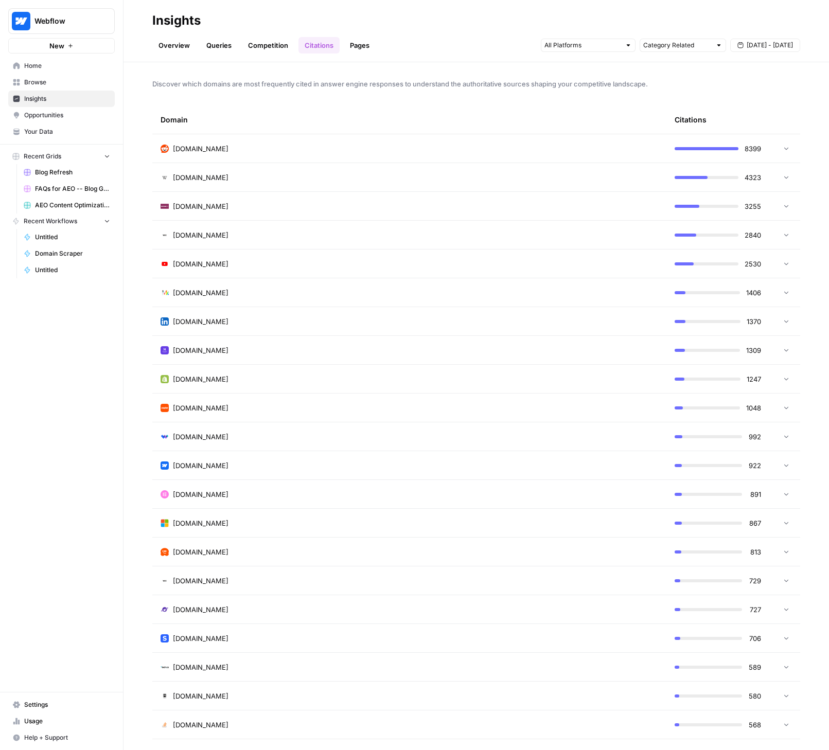
click at [45, 70] on link "Home" at bounding box center [61, 66] width 106 height 16
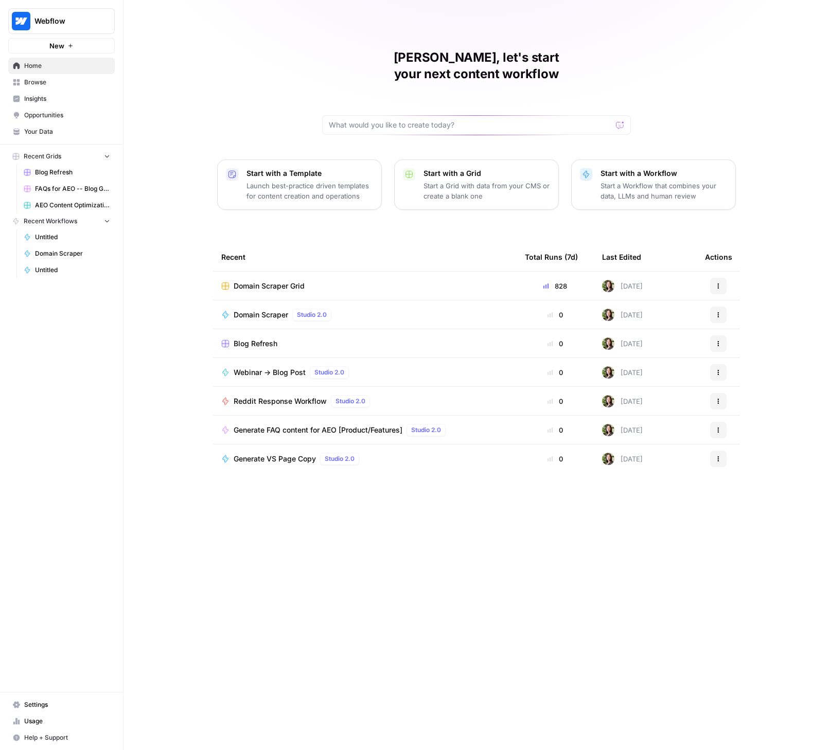
click at [32, 722] on span "Usage" at bounding box center [67, 721] width 86 height 9
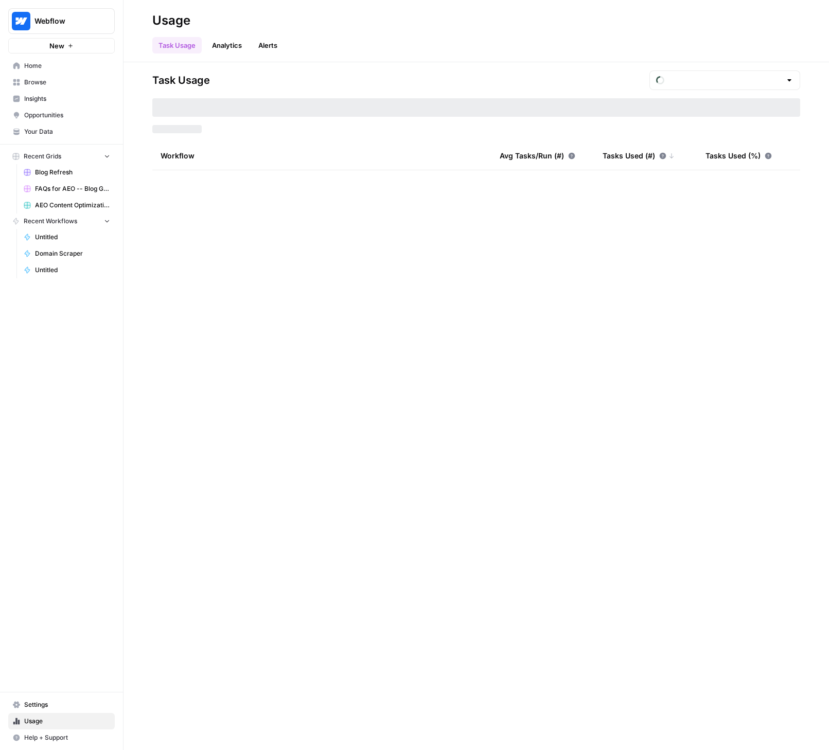
type input "September Tasks"
click at [51, 172] on span "Blog Refresh" at bounding box center [72, 172] width 75 height 9
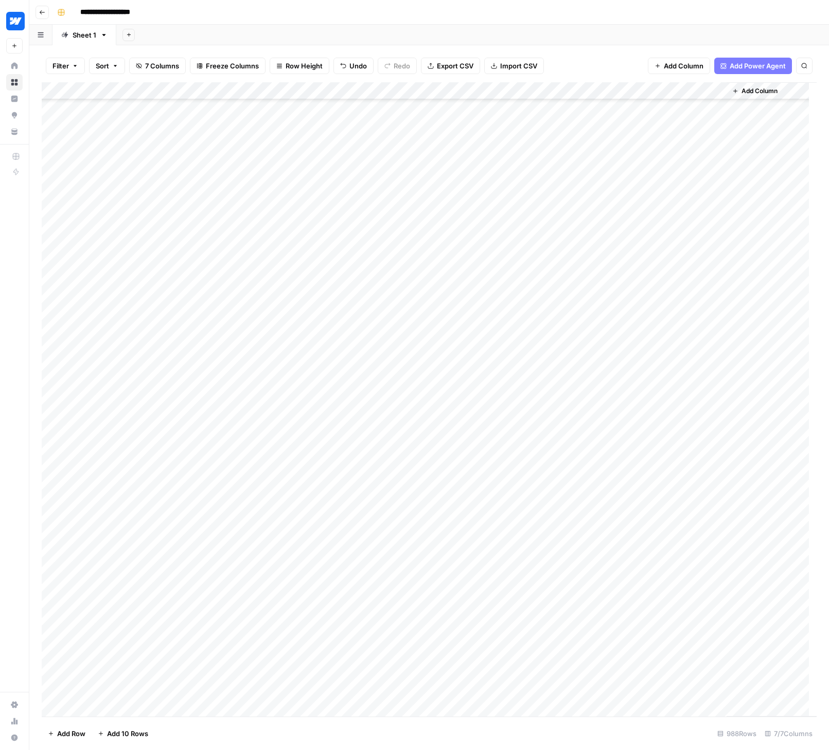
scroll to position [13188, 0]
click at [551, 51] on div "Filter Sort 7 Columns Freeze Columns Row Height Undo Redo Export CSV Import CSV…" at bounding box center [429, 65] width 775 height 33
click at [814, 707] on icon "close" at bounding box center [814, 706] width 7 height 8
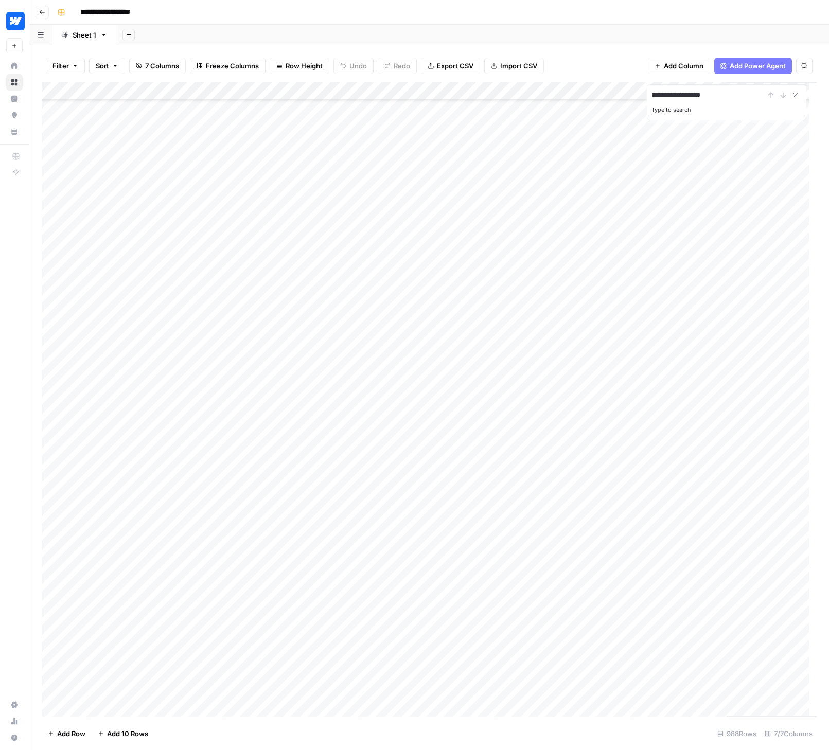
click at [783, 91] on div "**********" at bounding box center [726, 95] width 150 height 12
drag, startPoint x: 742, startPoint y: 94, endPoint x: 641, endPoint y: 97, distance: 100.9
click at [641, 97] on div "**********" at bounding box center [429, 399] width 775 height 634
type input "********"
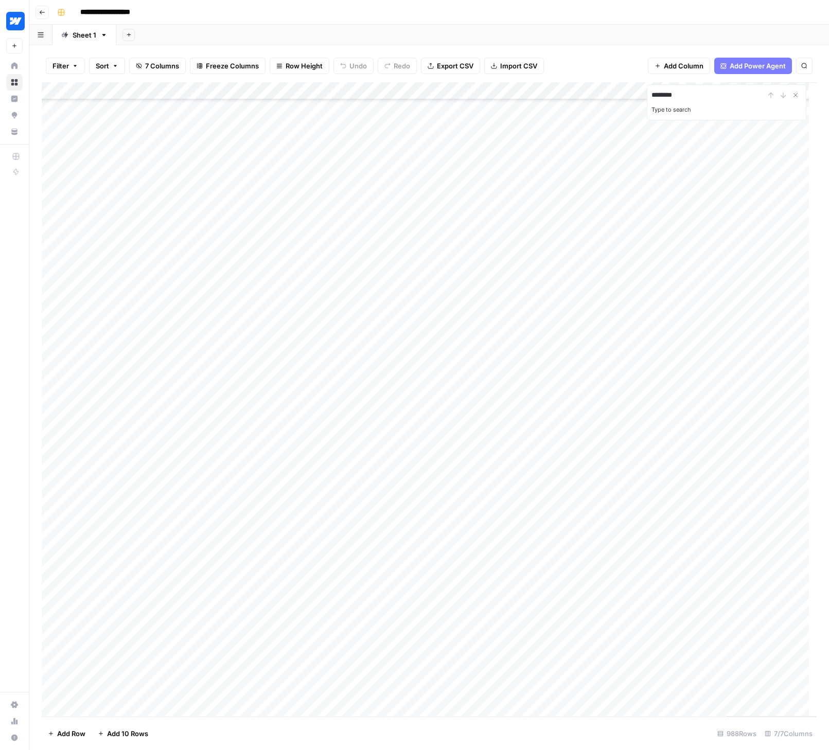
drag, startPoint x: 410, startPoint y: 565, endPoint x: 696, endPoint y: 563, distance: 286.0
click at [696, 563] on div "Add Column" at bounding box center [429, 399] width 775 height 634
click at [749, 688] on span "Continue" at bounding box center [754, 687] width 30 height 10
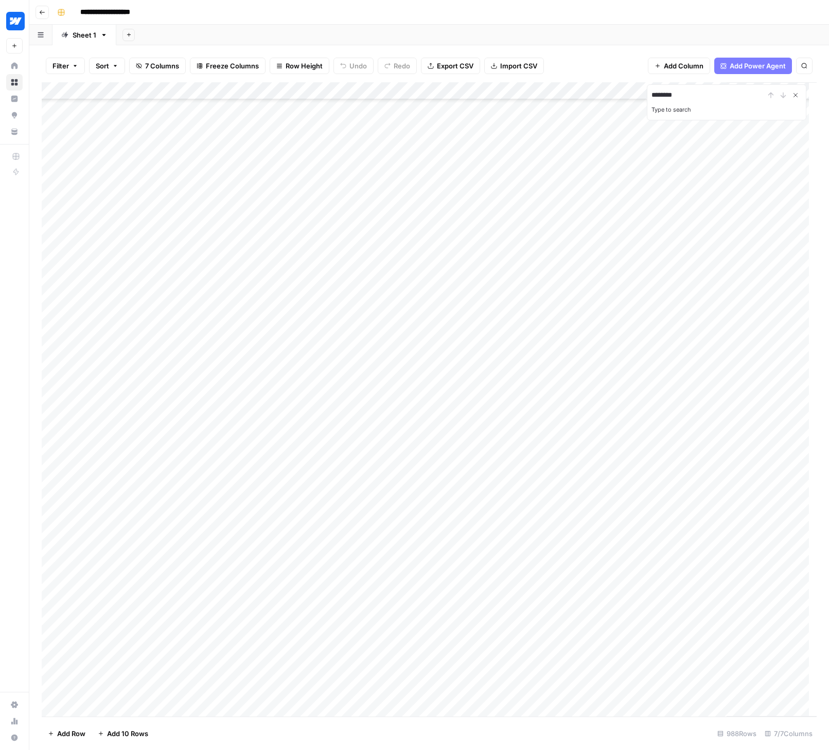
click at [798, 95] on icon "Close Search" at bounding box center [795, 95] width 8 height 8
click at [512, 370] on div "Add Column" at bounding box center [429, 399] width 775 height 634
click at [425, 368] on div "Add Column" at bounding box center [429, 399] width 775 height 634
drag, startPoint x: 425, startPoint y: 368, endPoint x: 572, endPoint y: 364, distance: 147.2
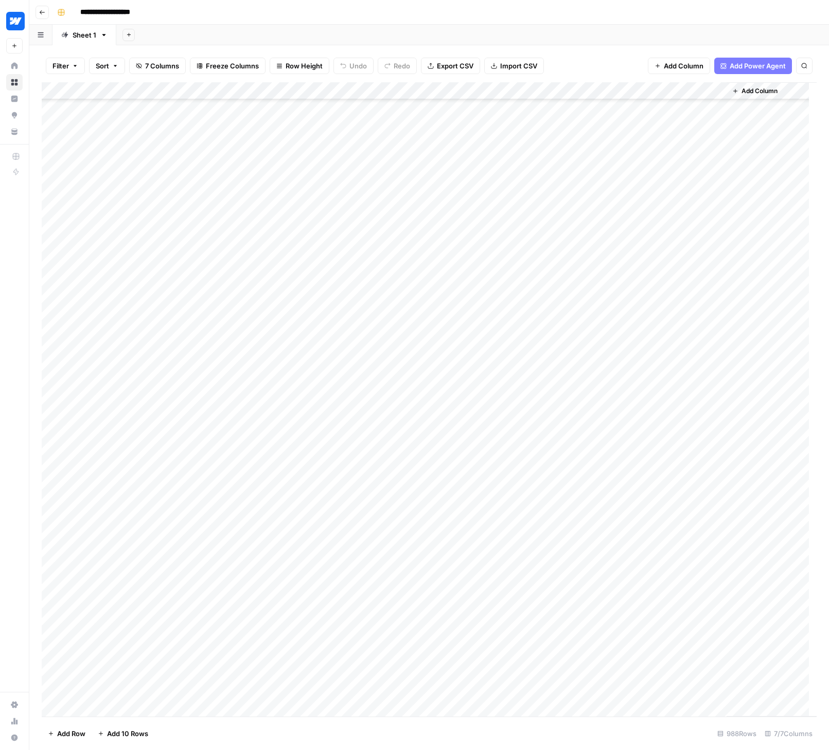
click at [572, 364] on div "Add Column" at bounding box center [429, 399] width 775 height 634
click at [659, 683] on span "Cancel" at bounding box center [665, 687] width 23 height 10
click at [504, 225] on div "Add Column" at bounding box center [429, 399] width 775 height 634
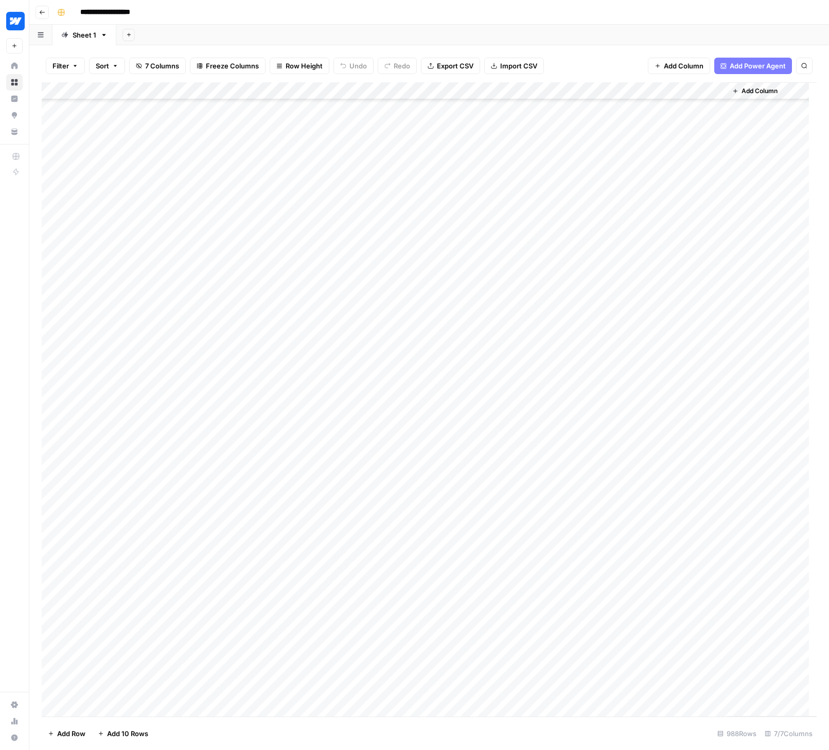
drag, startPoint x: 435, startPoint y: 221, endPoint x: 508, endPoint y: 219, distance: 73.1
click at [508, 219] on div "Add Column" at bounding box center [429, 399] width 775 height 634
click at [671, 685] on span "Cancel" at bounding box center [665, 687] width 23 height 10
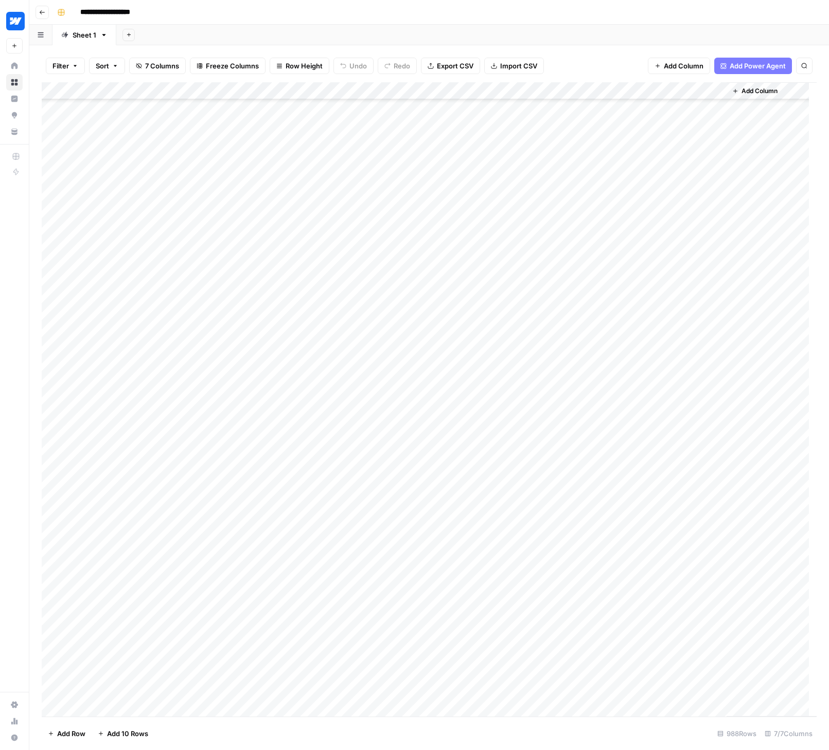
click at [578, 473] on div "Add Column" at bounding box center [429, 399] width 775 height 634
click at [429, 469] on div "Add Column" at bounding box center [429, 399] width 775 height 634
click at [679, 685] on button "Cancel" at bounding box center [665, 687] width 84 height 16
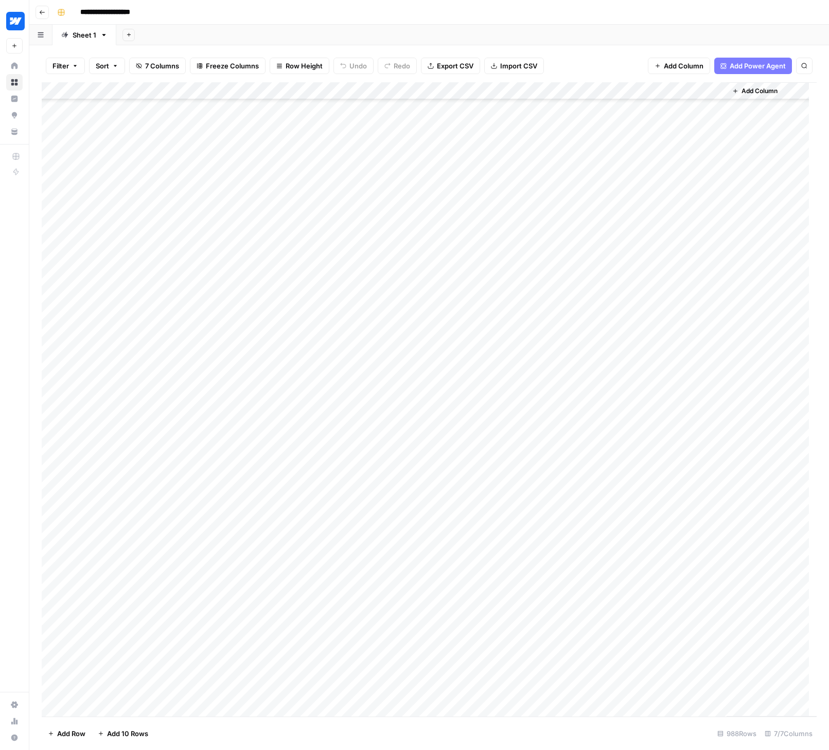
drag, startPoint x: 334, startPoint y: 309, endPoint x: 738, endPoint y: 309, distance: 404.3
click at [738, 309] on div "Add Column" at bounding box center [429, 399] width 775 height 634
